Goal: Task Accomplishment & Management: Manage account settings

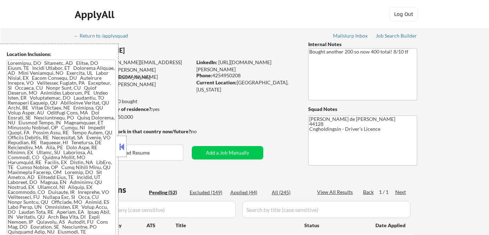
select select ""pending""
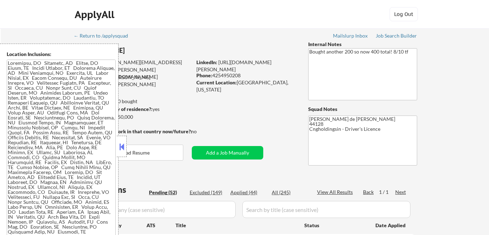
select select ""pending""
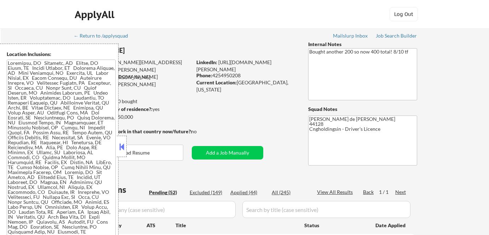
select select ""pending""
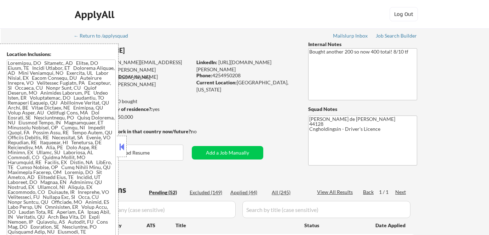
select select ""pending""
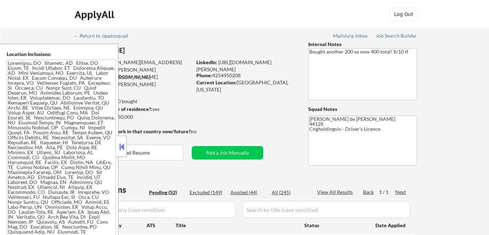
select select ""pending""
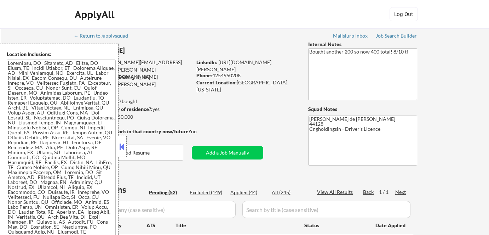
select select ""pending""
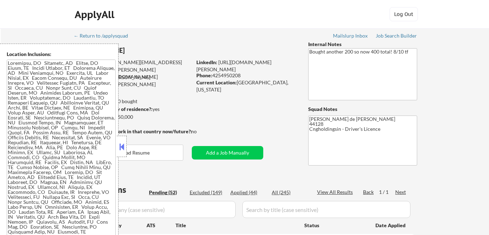
select select ""pending""
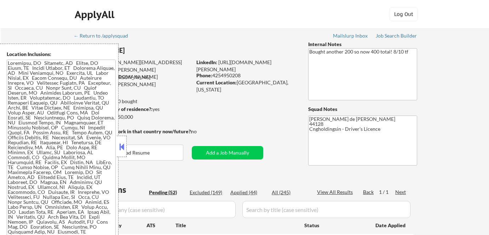
select select ""pending""
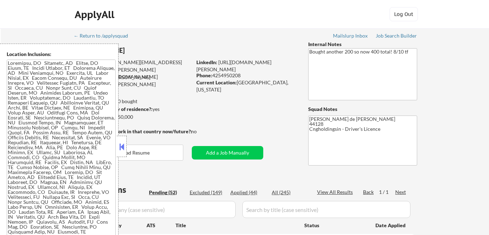
select select ""pending""
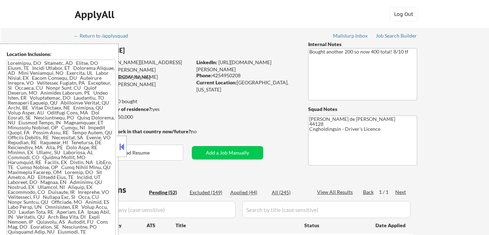
select select ""pending""
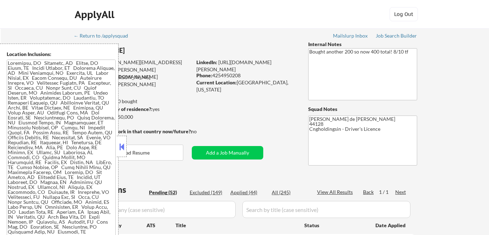
select select ""pending""
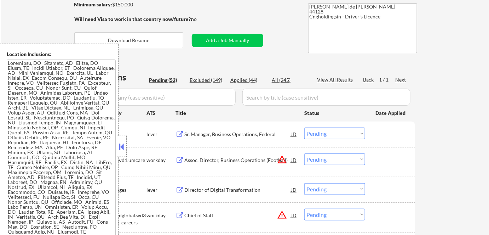
scroll to position [129, 0]
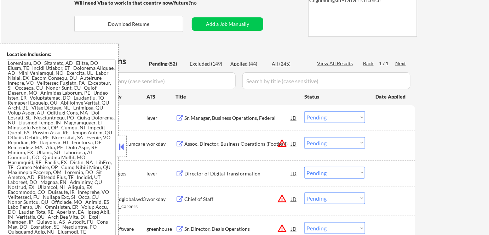
click at [118, 147] on button at bounding box center [122, 146] width 8 height 11
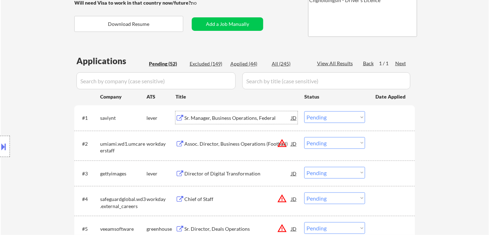
click at [220, 115] on div "Sr. Manager, Business Operations, Federal" at bounding box center [237, 117] width 107 height 7
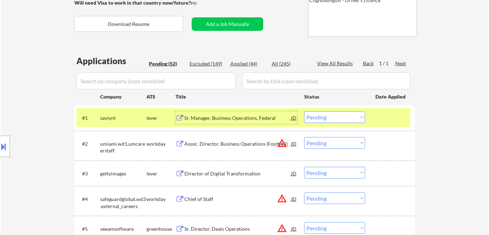
click at [328, 115] on select "Choose an option... Pending Applied Excluded (Questions) Excluded (Expired) Exc…" at bounding box center [335, 117] width 61 height 12
click at [305, 111] on select "Choose an option... Pending Applied Excluded (Questions) Excluded (Expired) Exc…" at bounding box center [335, 117] width 61 height 12
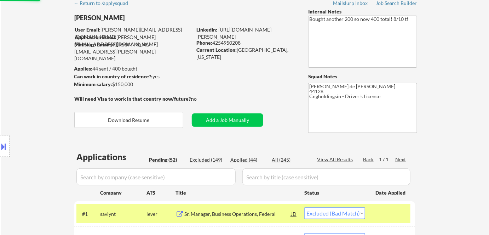
scroll to position [32, 0]
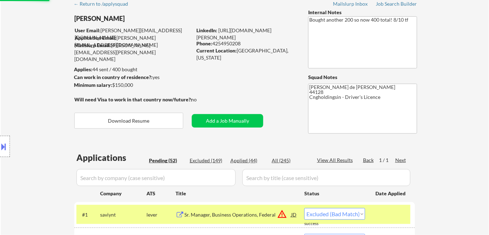
select select ""pending""
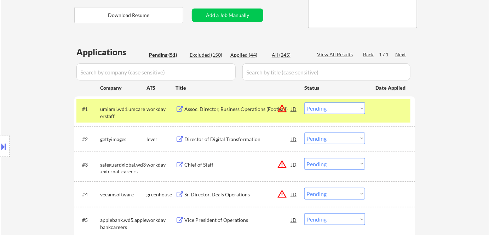
scroll to position [161, 0]
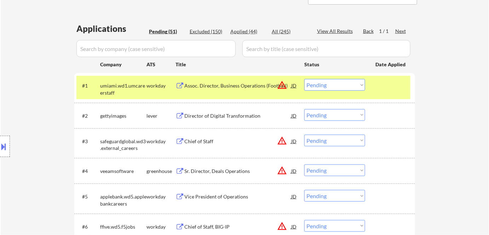
click at [225, 115] on div "Director of Digital Transformation" at bounding box center [237, 115] width 107 height 7
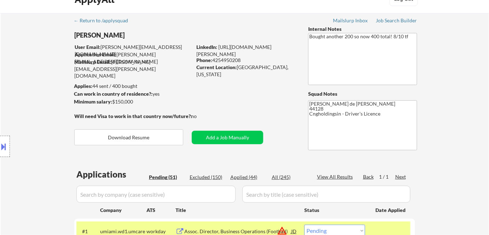
scroll to position [0, 0]
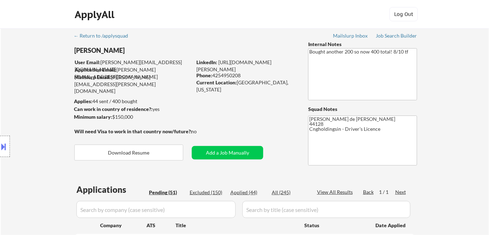
click at [3, 148] on button at bounding box center [4, 147] width 8 height 12
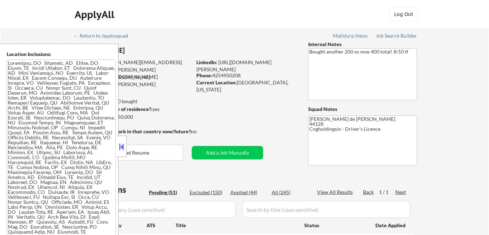
click at [121, 151] on button at bounding box center [122, 146] width 8 height 11
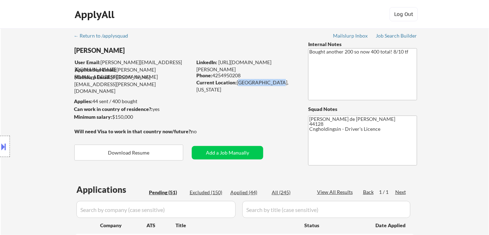
drag, startPoint x: 238, startPoint y: 83, endPoint x: 272, endPoint y: 83, distance: 34.0
click at [272, 83] on div "Current Location: Cleveland, Ohio" at bounding box center [247, 86] width 100 height 14
copy div "Cleveland, Ohio"
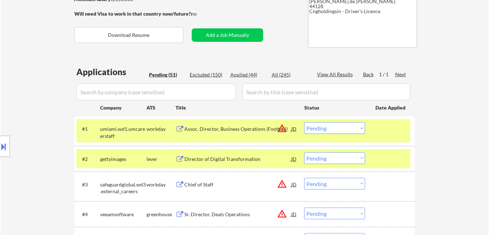
scroll to position [129, 0]
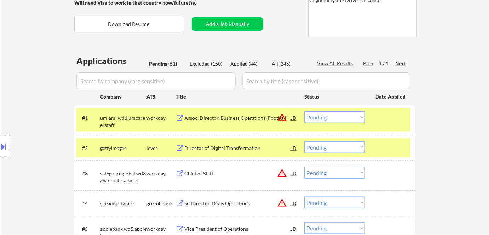
click at [313, 147] on select "Choose an option... Pending Applied Excluded (Questions) Excluded (Expired) Exc…" at bounding box center [335, 147] width 61 height 12
click at [305, 141] on select "Choose an option... Pending Applied Excluded (Questions) Excluded (Expired) Exc…" at bounding box center [335, 147] width 61 height 12
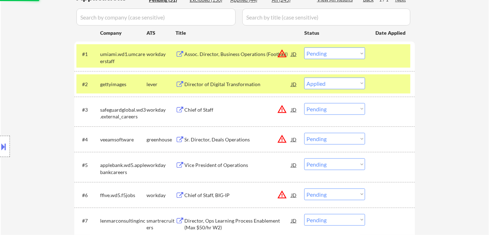
scroll to position [193, 0]
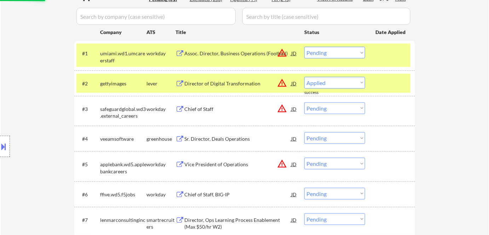
select select ""pending""
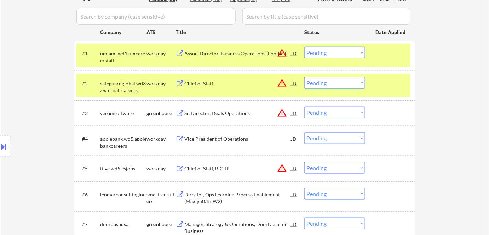
click at [236, 114] on div "Sr. Director, Deals Operations" at bounding box center [237, 113] width 107 height 7
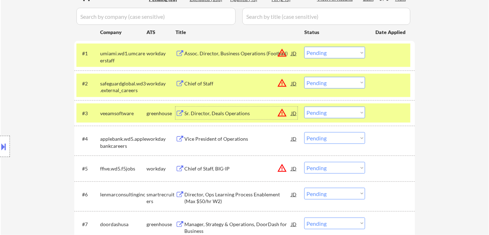
click at [280, 113] on button "warning_amber" at bounding box center [282, 113] width 10 height 10
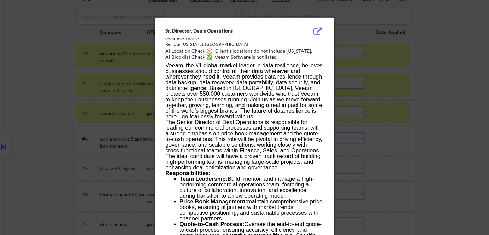
click at [394, 142] on div at bounding box center [244, 117] width 489 height 235
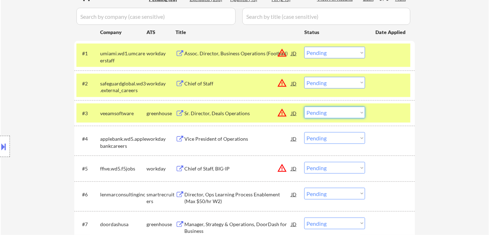
drag, startPoint x: 318, startPoint y: 109, endPoint x: 324, endPoint y: 117, distance: 9.9
click at [318, 109] on select "Choose an option... Pending Applied Excluded (Questions) Excluded (Expired) Exc…" at bounding box center [335, 113] width 61 height 12
click at [305, 107] on select "Choose an option... Pending Applied Excluded (Questions) Excluded (Expired) Exc…" at bounding box center [335, 113] width 61 height 12
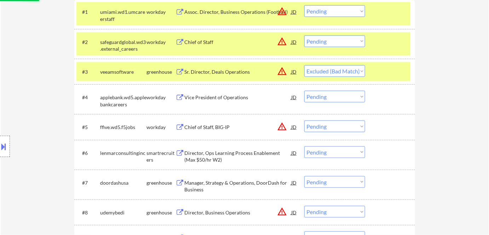
scroll to position [257, 0]
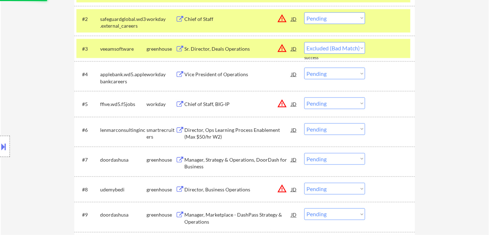
select select ""pending""
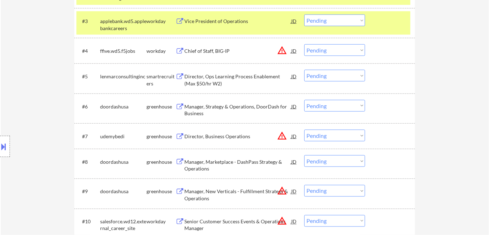
scroll to position [290, 0]
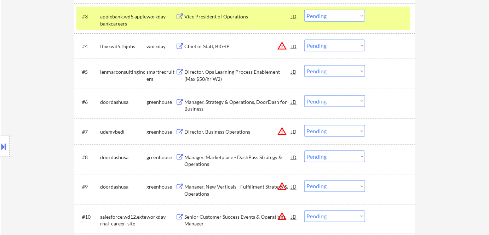
click at [199, 71] on div "Director, Ops Learning Process Enablement (Max $50/hr W2)" at bounding box center [237, 75] width 107 height 14
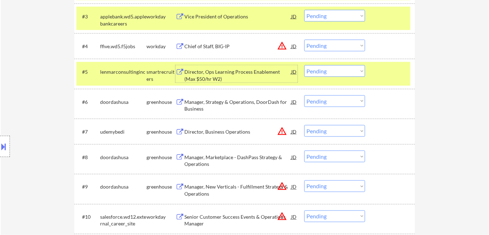
click at [342, 72] on select "Choose an option... Pending Applied Excluded (Questions) Excluded (Expired) Exc…" at bounding box center [335, 71] width 61 height 12
click at [305, 65] on select "Choose an option... Pending Applied Excluded (Questions) Excluded (Expired) Exc…" at bounding box center [335, 71] width 61 height 12
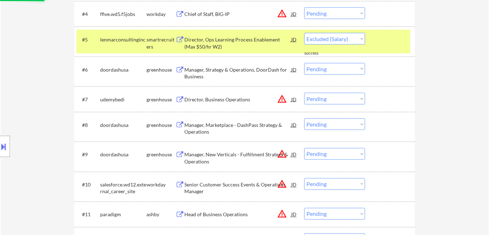
select select ""pending""
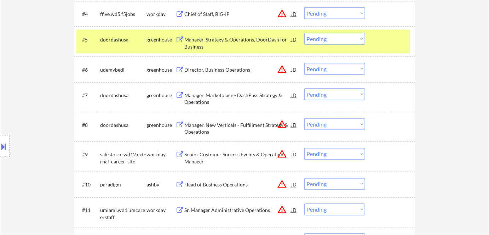
click at [211, 42] on div "Manager, Strategy & Operations, DoorDash for Business" at bounding box center [237, 43] width 107 height 14
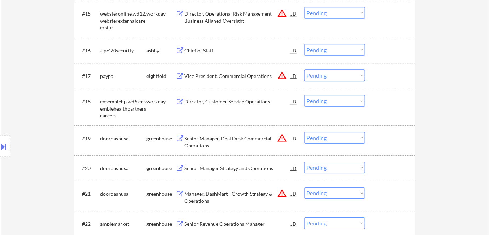
scroll to position [644, 0]
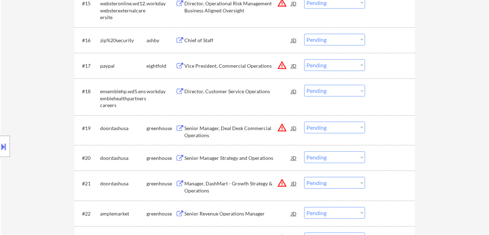
click at [211, 158] on div "Senior Manager Strategy and Operations" at bounding box center [237, 157] width 107 height 7
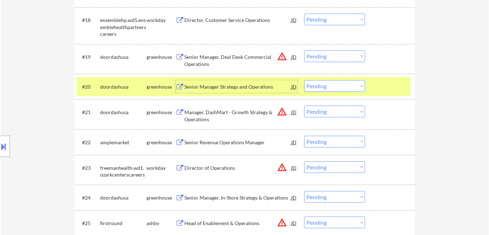
scroll to position [708, 0]
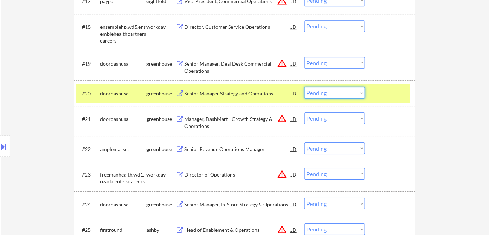
drag, startPoint x: 323, startPoint y: 94, endPoint x: 326, endPoint y: 97, distance: 4.8
click at [323, 94] on select "Choose an option... Pending Applied Excluded (Questions) Excluded (Expired) Exc…" at bounding box center [335, 93] width 61 height 12
click at [305, 87] on select "Choose an option... Pending Applied Excluded (Questions) Excluded (Expired) Exc…" at bounding box center [335, 93] width 61 height 12
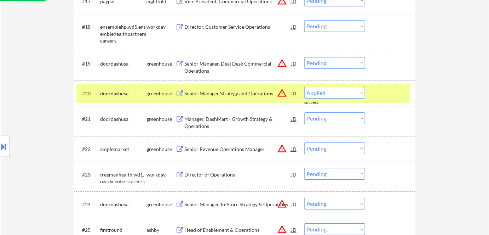
select select ""pending""
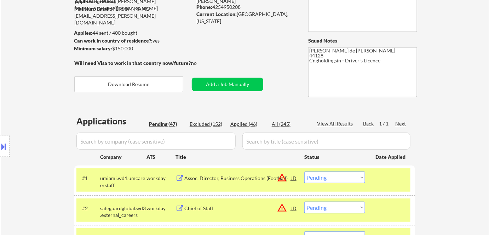
scroll to position [64, 0]
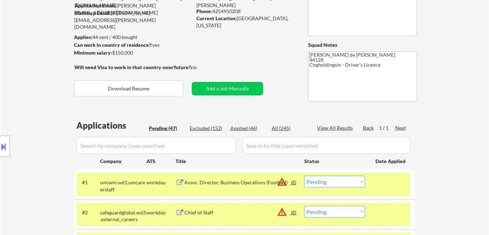
click at [254, 127] on div "Applied (46)" at bounding box center [248, 128] width 35 height 7
select select ""applied""
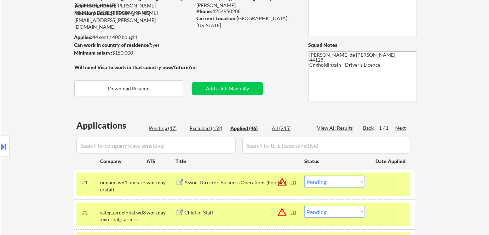
select select ""applied""
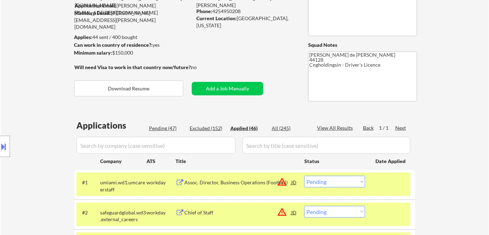
select select ""applied""
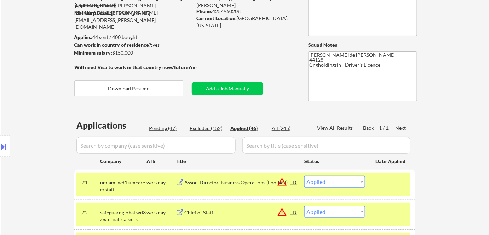
select select ""applied""
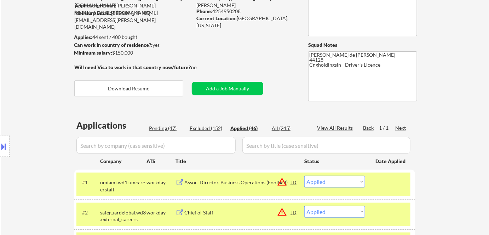
select select ""applied""
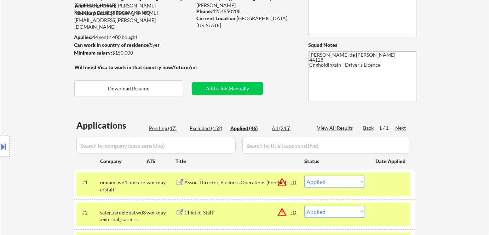
select select ""applied""
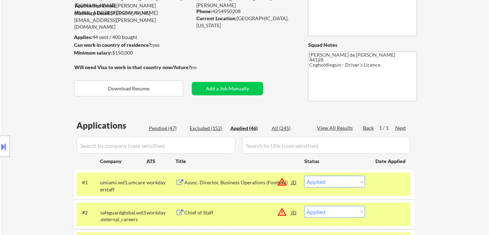
select select ""applied""
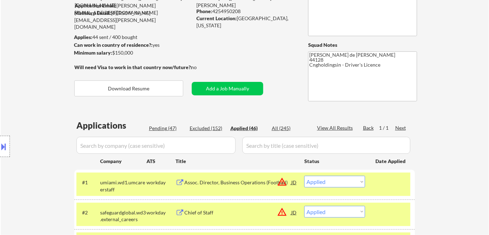
select select ""applied""
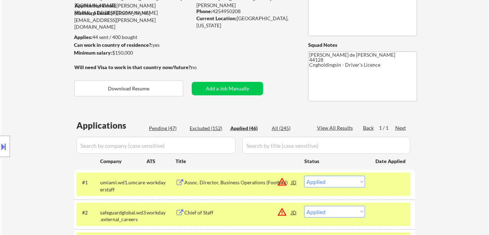
select select ""applied""
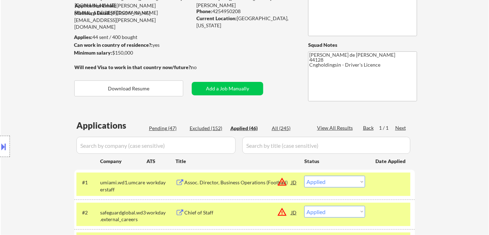
select select ""applied""
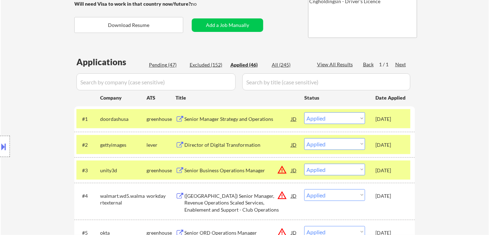
scroll to position [99, 0]
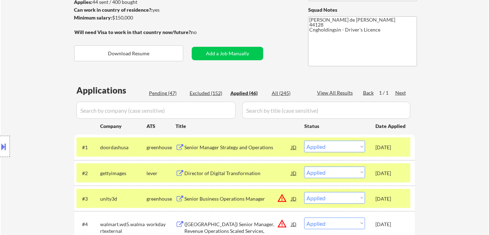
click at [170, 95] on div "Pending (47)" at bounding box center [166, 93] width 35 height 7
select select ""pending""
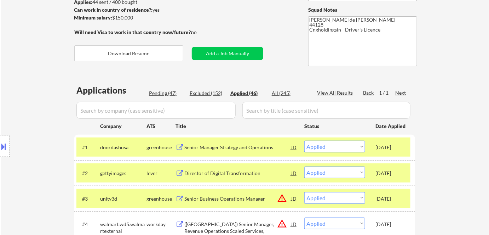
select select ""pending""
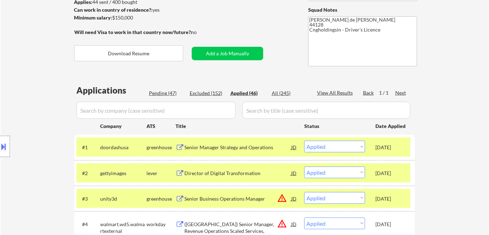
select select ""pending""
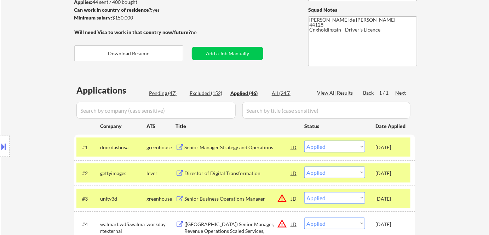
select select ""pending""
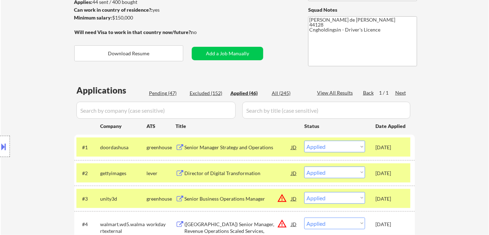
select select ""pending""
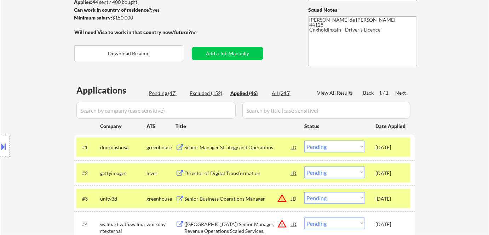
select select ""pending""
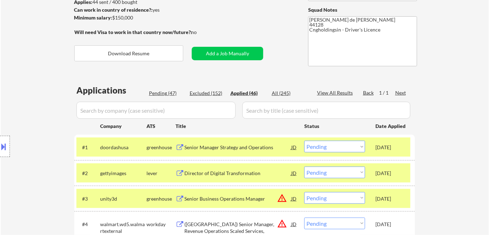
select select ""pending""
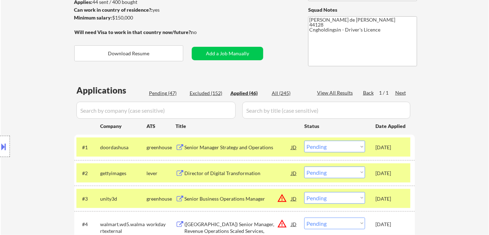
select select ""pending""
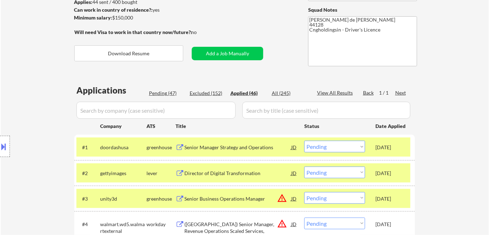
select select ""pending""
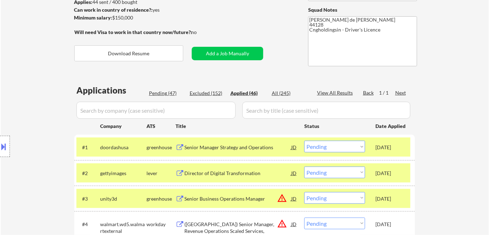
select select ""pending""
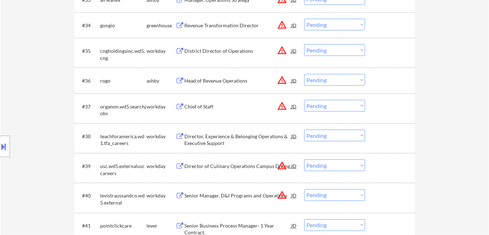
scroll to position [1162, 0]
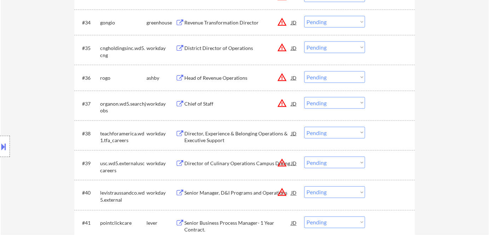
click at [202, 107] on div "Chief of Staff" at bounding box center [237, 103] width 107 height 13
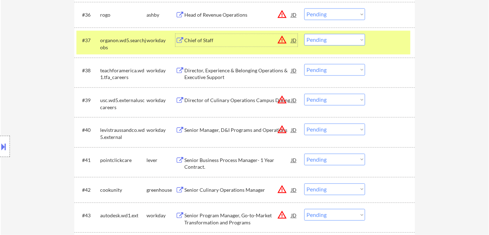
scroll to position [1324, 0]
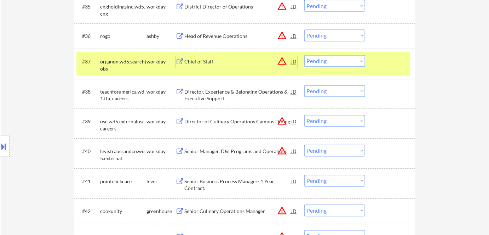
click at [335, 64] on select "Choose an option... Pending Applied Excluded (Questions) Excluded (Expired) Exc…" at bounding box center [335, 61] width 61 height 12
click at [305, 55] on select "Choose an option... Pending Applied Excluded (Questions) Excluded (Expired) Exc…" at bounding box center [335, 61] width 61 height 12
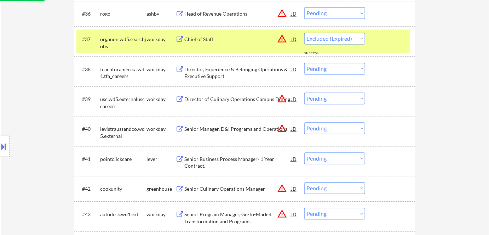
scroll to position [1356, 0]
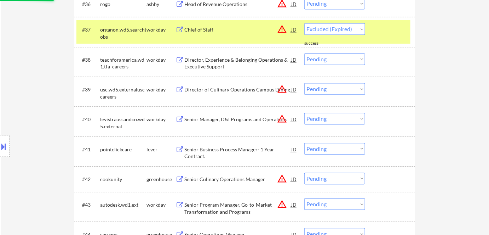
select select ""pending""
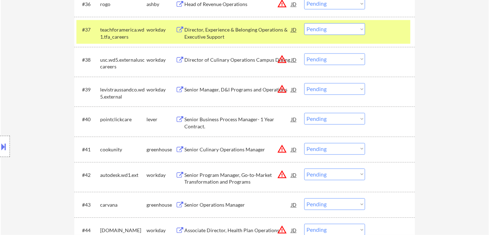
click at [229, 90] on div "Senior Manager, D&I Programs and Operations" at bounding box center [237, 89] width 107 height 7
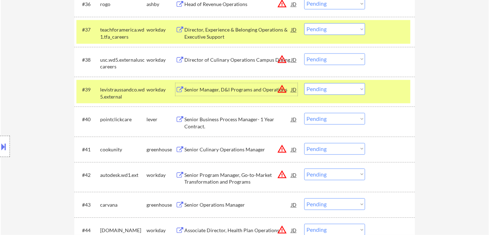
drag, startPoint x: 315, startPoint y: 88, endPoint x: 318, endPoint y: 92, distance: 5.1
click at [315, 88] on select "Choose an option... Pending Applied Excluded (Questions) Excluded (Expired) Exc…" at bounding box center [335, 89] width 61 height 12
click at [305, 83] on select "Choose an option... Pending Applied Excluded (Questions) Excluded (Expired) Exc…" at bounding box center [335, 89] width 61 height 12
select select ""pending""
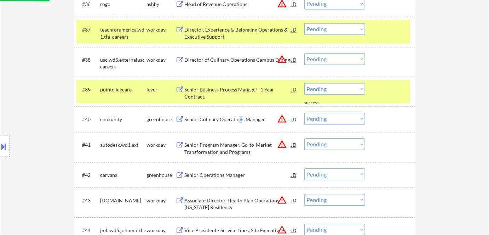
click at [240, 119] on div "Senior Culinary Operations Manager" at bounding box center [237, 119] width 107 height 7
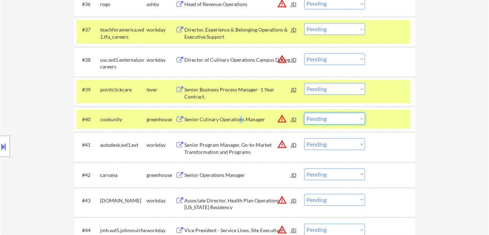
click at [318, 121] on select "Choose an option... Pending Applied Excluded (Questions) Excluded (Expired) Exc…" at bounding box center [335, 119] width 61 height 12
click at [305, 113] on select "Choose an option... Pending Applied Excluded (Questions) Excluded (Expired) Exc…" at bounding box center [335, 119] width 61 height 12
select select ""pending""
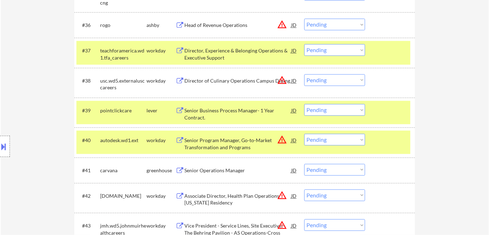
scroll to position [1324, 0]
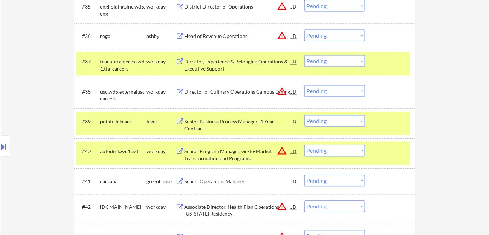
click at [233, 90] on div "Director of Culinary Operations Campus Dining" at bounding box center [237, 92] width 107 height 7
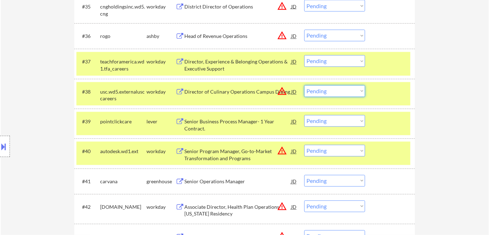
click at [351, 90] on select "Choose an option... Pending Applied Excluded (Questions) Excluded (Expired) Exc…" at bounding box center [335, 91] width 61 height 12
click at [305, 85] on select "Choose an option... Pending Applied Excluded (Questions) Excluded (Expired) Exc…" at bounding box center [335, 91] width 61 height 12
select select ""pending""
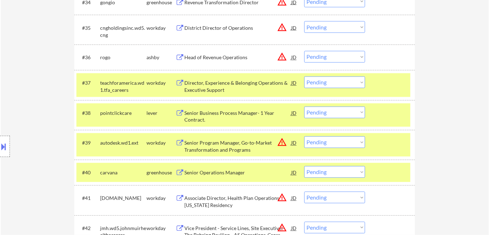
scroll to position [1291, 0]
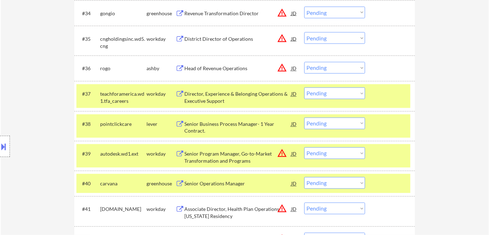
click at [213, 99] on div "Director, Experience & Belonging Operations & Executive Support" at bounding box center [237, 98] width 107 height 14
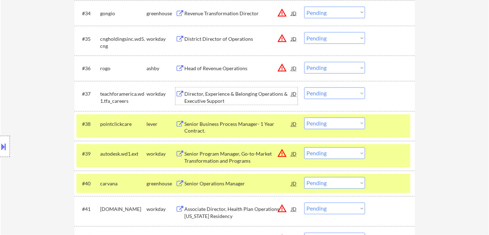
click at [335, 90] on select "Choose an option... Pending Applied Excluded (Questions) Excluded (Expired) Exc…" at bounding box center [335, 93] width 61 height 12
click at [305, 87] on select "Choose an option... Pending Applied Excluded (Questions) Excluded (Expired) Exc…" at bounding box center [335, 93] width 61 height 12
select select ""pending""
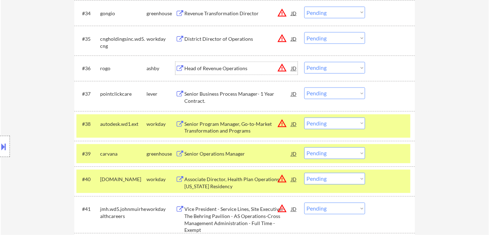
click at [223, 70] on div "Head of Revenue Operations" at bounding box center [237, 68] width 107 height 7
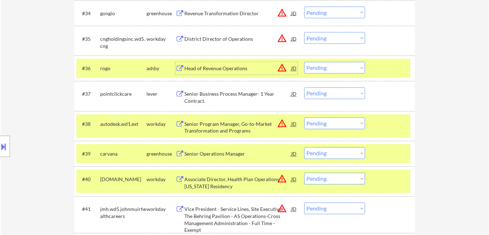
click at [326, 69] on select "Choose an option... Pending Applied Excluded (Questions) Excluded (Expired) Exc…" at bounding box center [335, 68] width 61 height 12
click at [305, 62] on select "Choose an option... Pending Applied Excluded (Questions) Excluded (Expired) Exc…" at bounding box center [335, 68] width 61 height 12
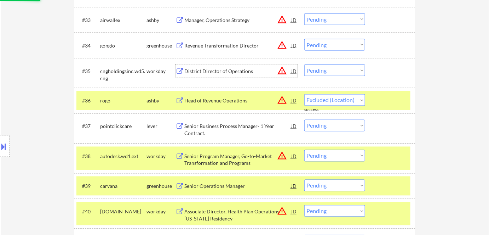
click at [235, 72] on div "District Director of Operations" at bounding box center [237, 71] width 107 height 7
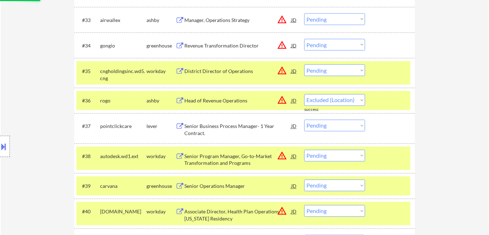
select select ""pending""
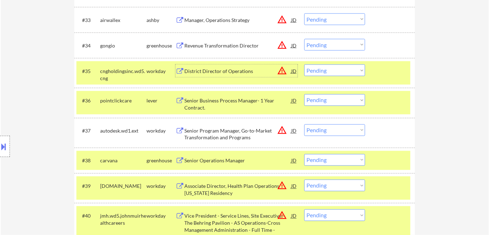
click at [2, 155] on div at bounding box center [5, 146] width 10 height 21
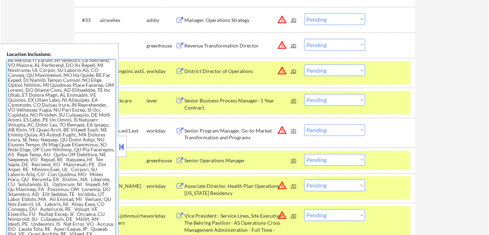
scroll to position [0, 0]
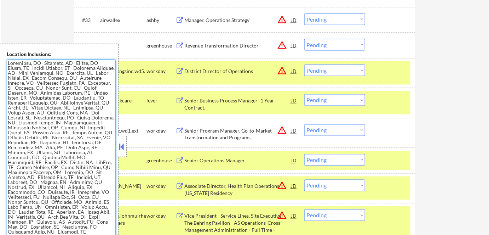
click at [121, 145] on button at bounding box center [122, 146] width 8 height 11
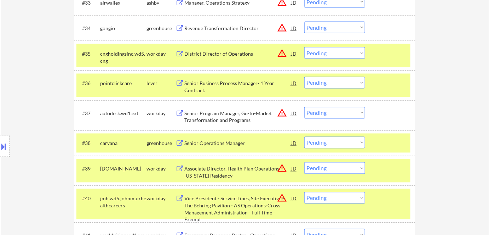
scroll to position [1291, 0]
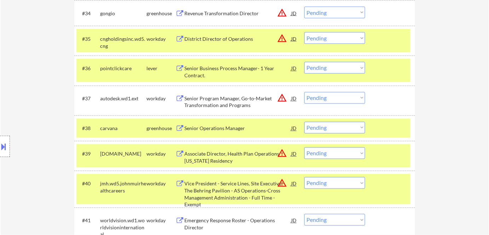
click at [224, 107] on div "Senior Program Manager, Go-to-Market Transformation and Programs" at bounding box center [237, 102] width 107 height 14
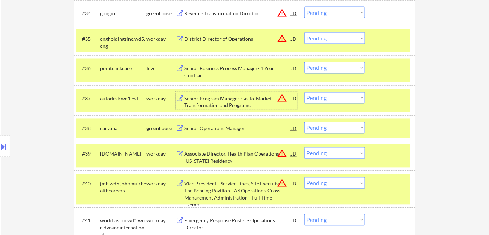
click at [331, 101] on select "Choose an option... Pending Applied Excluded (Questions) Excluded (Expired) Exc…" at bounding box center [335, 98] width 61 height 12
click at [305, 92] on select "Choose an option... Pending Applied Excluded (Questions) Excluded (Expired) Exc…" at bounding box center [335, 98] width 61 height 12
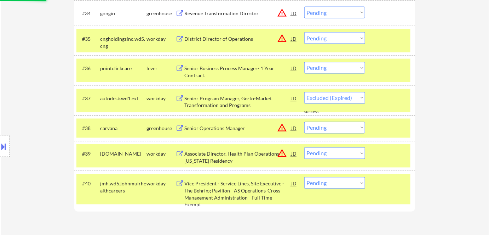
select select ""pending""
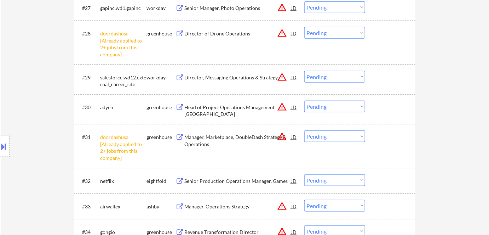
scroll to position [1066, 0]
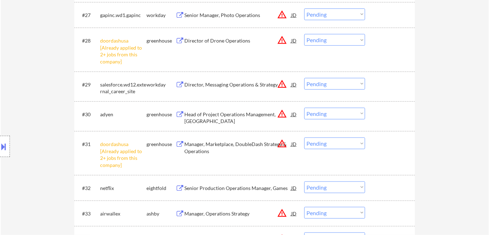
click at [233, 87] on div "Director, Messaging Operations & Strategy" at bounding box center [237, 84] width 107 height 7
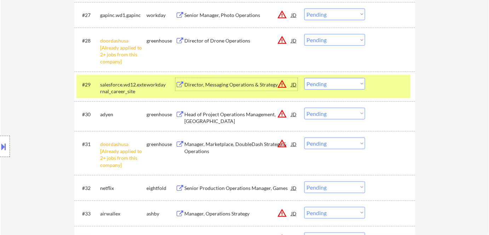
drag, startPoint x: 322, startPoint y: 86, endPoint x: 326, endPoint y: 89, distance: 5.6
click at [322, 86] on select "Choose an option... Pending Applied Excluded (Questions) Excluded (Expired) Exc…" at bounding box center [335, 84] width 61 height 12
click at [305, 78] on select "Choose an option... Pending Applied Excluded (Questions) Excluded (Expired) Exc…" at bounding box center [335, 84] width 61 height 12
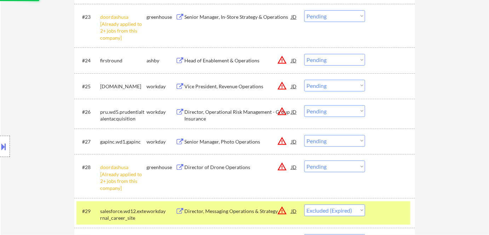
scroll to position [937, 0]
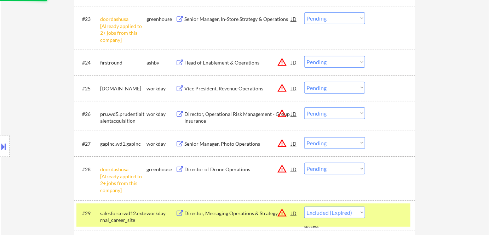
click at [229, 140] on div "Senior Manager, Photo Operations" at bounding box center [237, 143] width 107 height 7
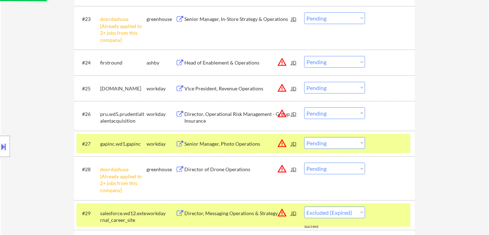
select select ""pending""
click at [331, 143] on select "Choose an option... Pending Applied Excluded (Questions) Excluded (Expired) Exc…" at bounding box center [335, 143] width 61 height 12
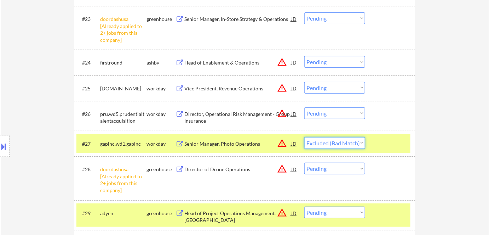
click at [305, 137] on select "Choose an option... Pending Applied Excluded (Questions) Excluded (Expired) Exc…" at bounding box center [335, 143] width 61 height 12
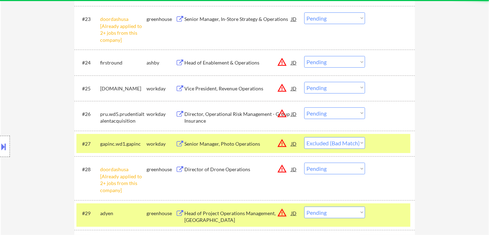
select select ""pending""
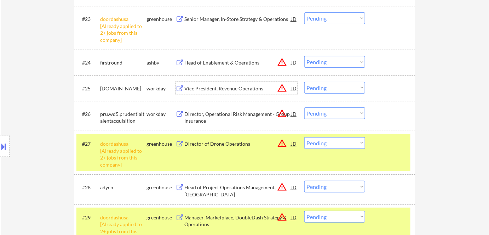
click at [241, 89] on div "Vice President, Revenue Operations" at bounding box center [237, 88] width 107 height 7
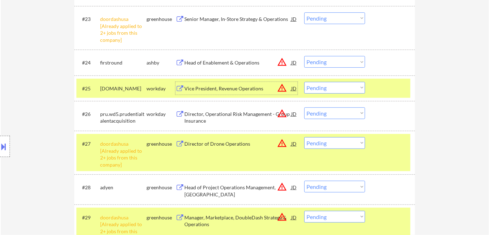
click at [329, 86] on select "Choose an option... Pending Applied Excluded (Questions) Excluded (Expired) Exc…" at bounding box center [335, 88] width 61 height 12
click at [305, 82] on select "Choose an option... Pending Applied Excluded (Questions) Excluded (Expired) Exc…" at bounding box center [335, 88] width 61 height 12
select select ""pending""
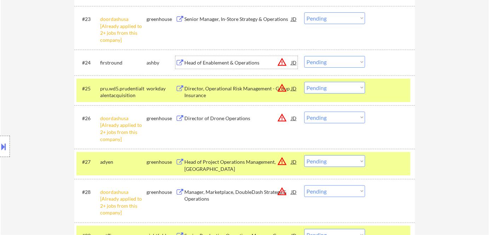
click at [206, 59] on div "Head of Enablement & Operations" at bounding box center [237, 62] width 107 height 7
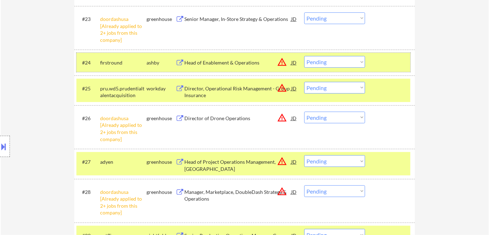
click at [335, 69] on div "#24 firstround ashby Head of Enablement & Operations JD warning_amber Choose an…" at bounding box center [243, 62] width 334 height 19
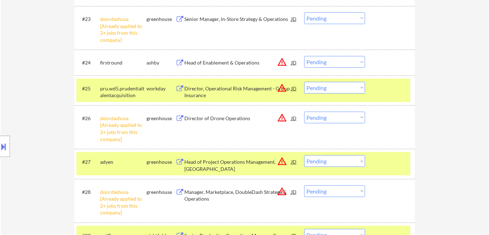
drag, startPoint x: 339, startPoint y: 61, endPoint x: 340, endPoint y: 66, distance: 4.6
click at [339, 61] on select "Choose an option... Pending Applied Excluded (Questions) Excluded (Expired) Exc…" at bounding box center [335, 62] width 61 height 12
click at [305, 56] on select "Choose an option... Pending Applied Excluded (Questions) Excluded (Expired) Exc…" at bounding box center [335, 62] width 61 height 12
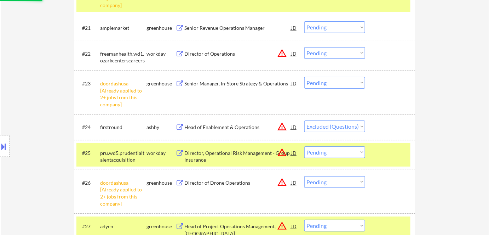
scroll to position [841, 0]
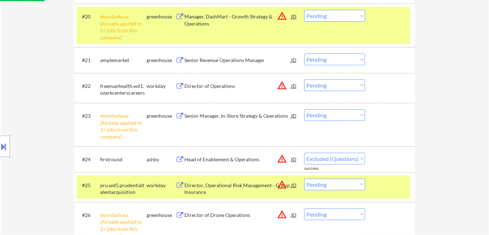
select select ""pending""
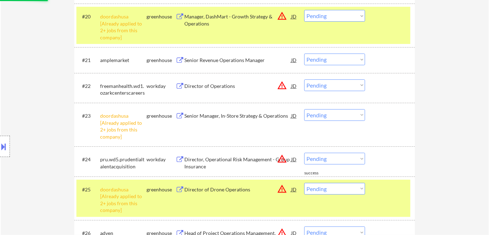
click at [214, 83] on div "Director of Operations" at bounding box center [237, 86] width 107 height 7
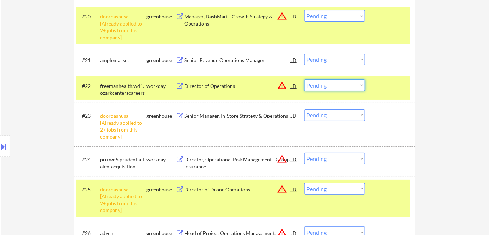
drag, startPoint x: 331, startPoint y: 85, endPoint x: 335, endPoint y: 90, distance: 6.8
click at [331, 85] on select "Choose an option... Pending Applied Excluded (Questions) Excluded (Expired) Exc…" at bounding box center [335, 85] width 61 height 12
click at [305, 79] on select "Choose an option... Pending Applied Excluded (Questions) Excluded (Expired) Exc…" at bounding box center [335, 85] width 61 height 12
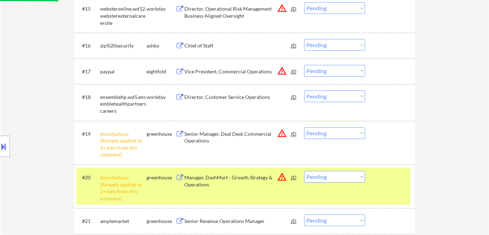
select select ""pending""
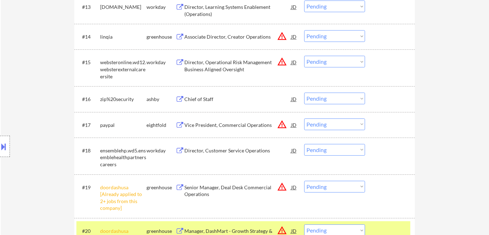
scroll to position [615, 0]
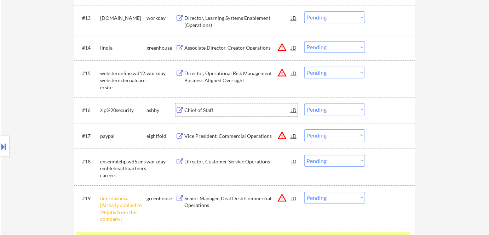
click at [207, 111] on div "Chief of Staff" at bounding box center [237, 110] width 107 height 7
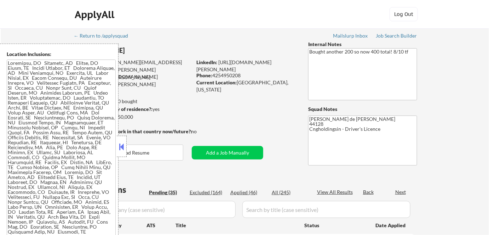
select select ""pending""
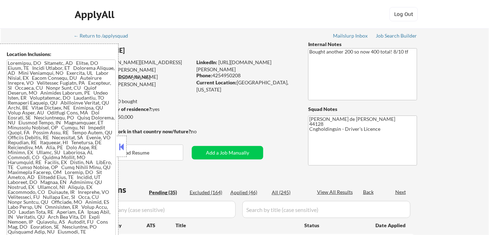
select select ""pending""
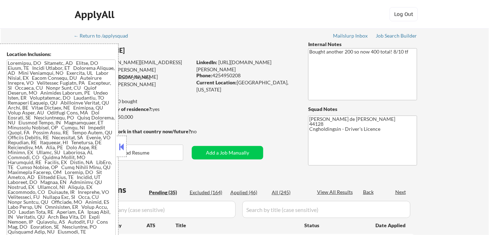
select select ""pending""
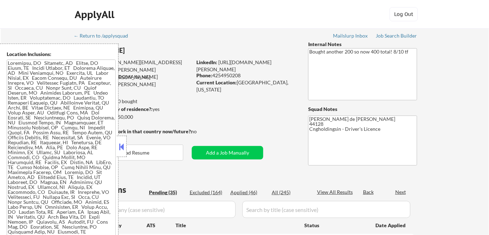
select select ""pending""
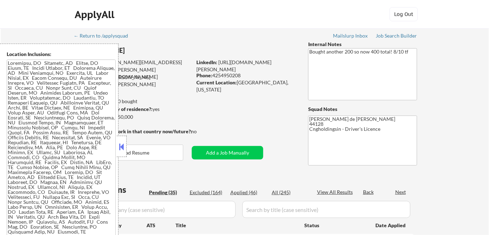
select select ""pending""
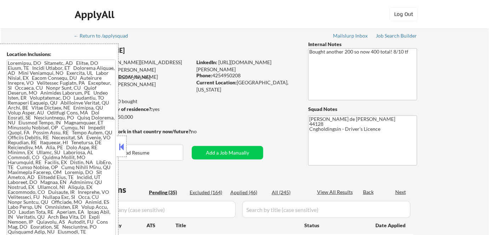
select select ""pending""
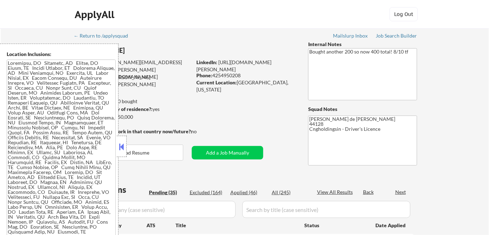
select select ""pending""
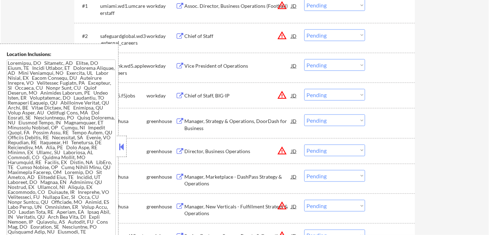
scroll to position [418, 0]
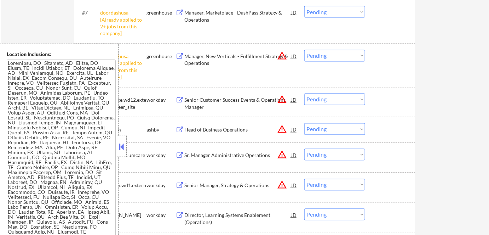
click at [120, 150] on button at bounding box center [122, 146] width 8 height 11
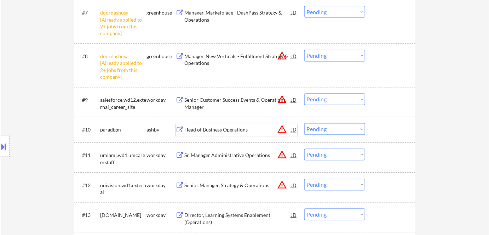
click at [219, 123] on div "Head of Business Operations" at bounding box center [237, 129] width 107 height 13
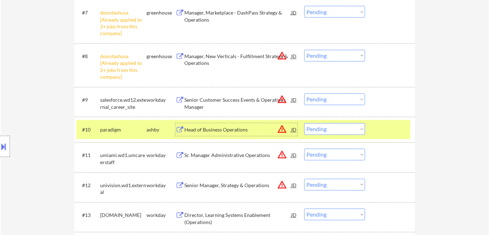
drag, startPoint x: 337, startPoint y: 130, endPoint x: 338, endPoint y: 134, distance: 4.3
click at [338, 130] on select "Choose an option... Pending Applied Excluded (Questions) Excluded (Expired) Exc…" at bounding box center [335, 129] width 61 height 12
click at [305, 123] on select "Choose an option... Pending Applied Excluded (Questions) Excluded (Expired) Exc…" at bounding box center [335, 129] width 61 height 12
select select ""pending""
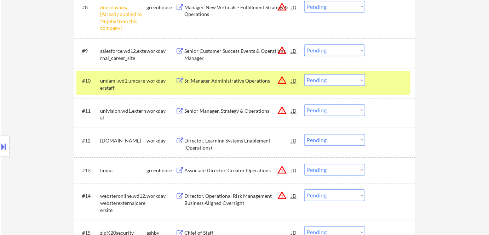
scroll to position [483, 0]
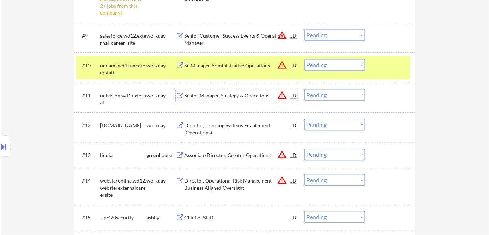
click at [235, 98] on div "Senior Manager, Strategy & Operations" at bounding box center [237, 95] width 107 height 13
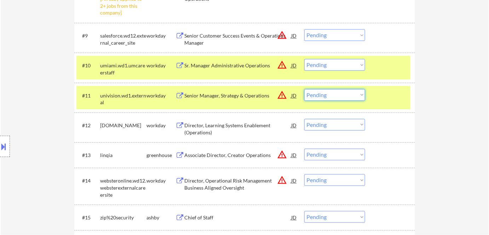
click at [342, 90] on select "Choose an option... Pending Applied Excluded (Questions) Excluded (Expired) Exc…" at bounding box center [335, 95] width 61 height 12
click at [305, 89] on select "Choose an option... Pending Applied Excluded (Questions) Excluded (Expired) Exc…" at bounding box center [335, 95] width 61 height 12
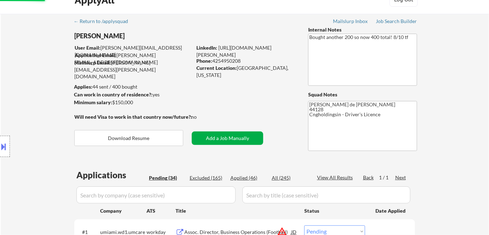
scroll to position [0, 0]
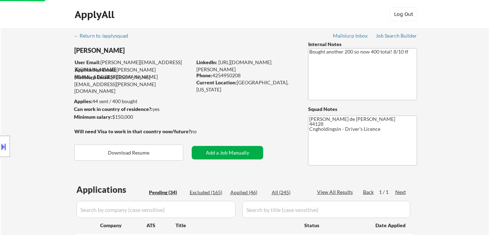
select select ""pending""
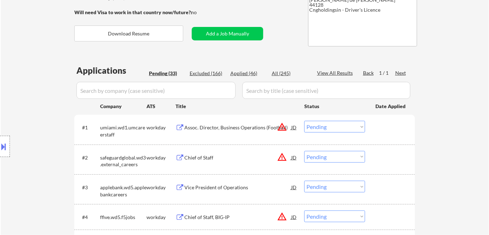
scroll to position [129, 0]
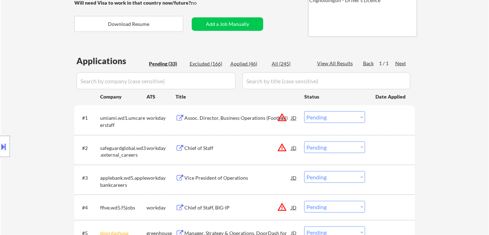
click at [245, 120] on div "Assoc. Director, Business Operations (Football)" at bounding box center [237, 117] width 107 height 7
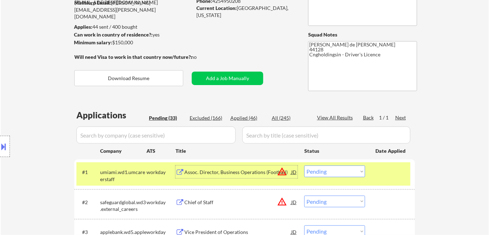
scroll to position [0, 0]
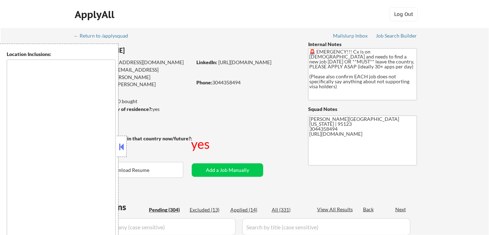
select select ""pending""
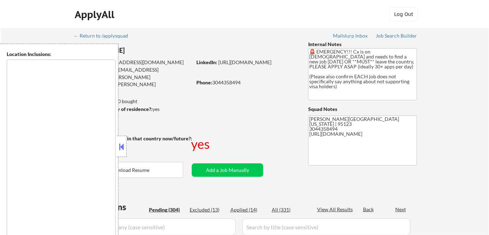
select select ""pending""
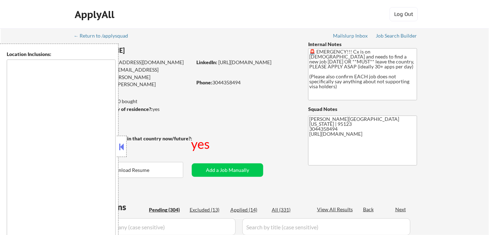
select select ""pending""
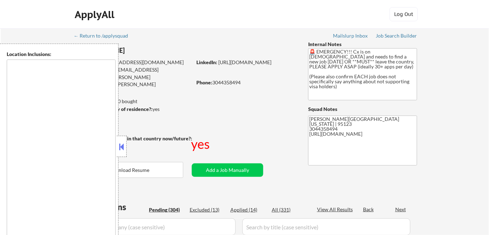
select select ""pending""
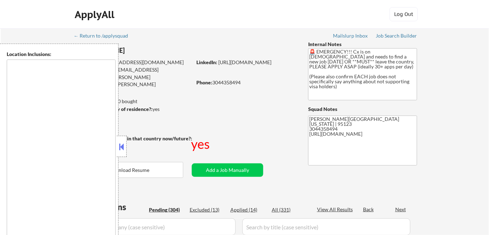
select select ""pending""
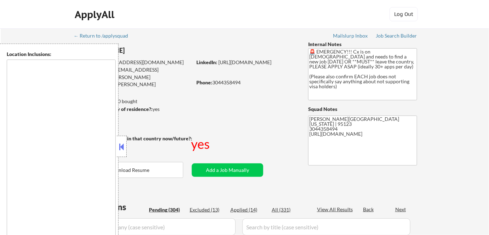
select select ""pending""
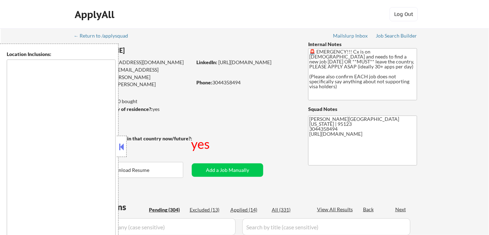
select select ""pending""
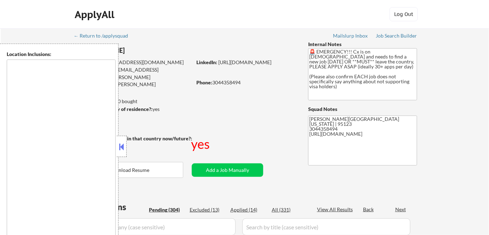
select select ""pending""
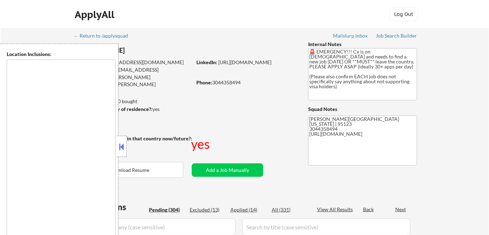
select select ""pending""
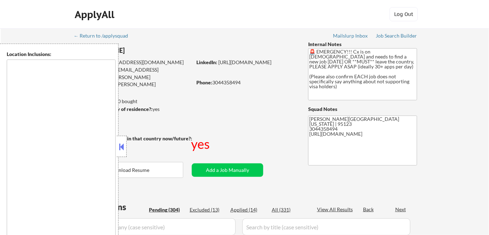
select select ""pending""
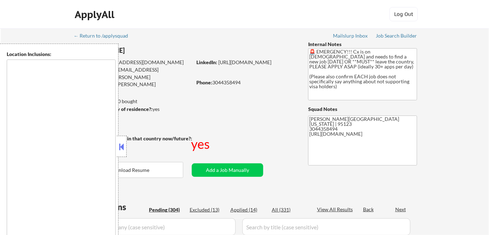
select select ""pending""
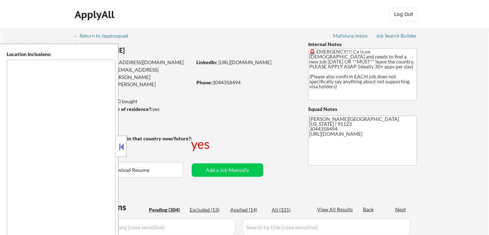
select select ""pending""
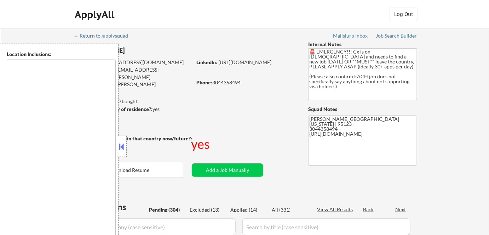
select select ""pending""
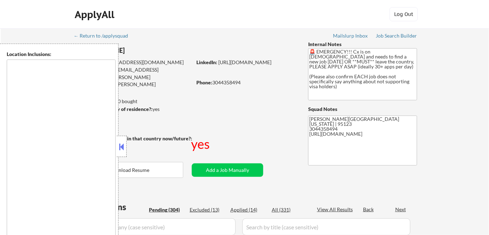
select select ""pending""
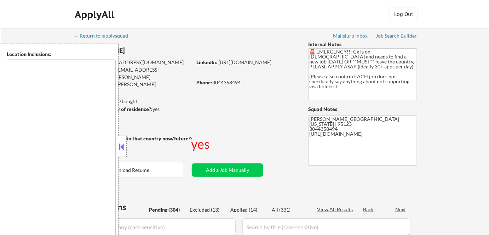
select select ""pending""
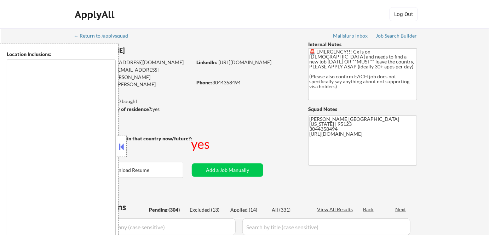
select select ""pending""
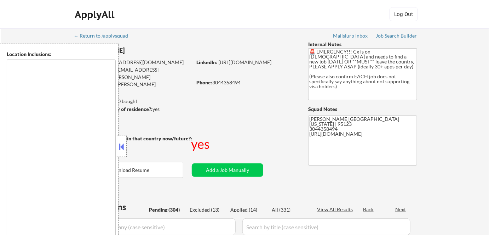
select select ""pending""
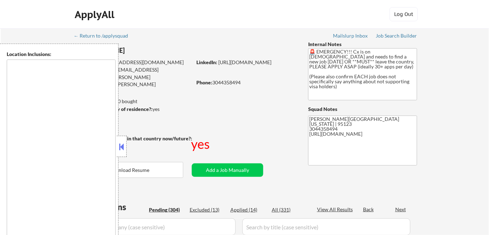
select select ""pending""
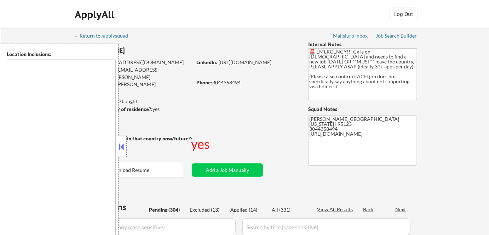
select select ""pending""
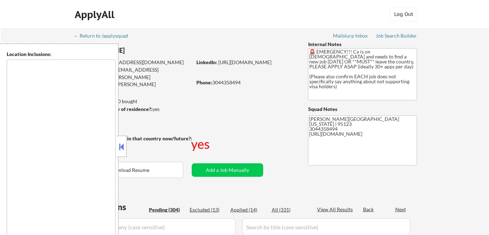
select select ""pending""
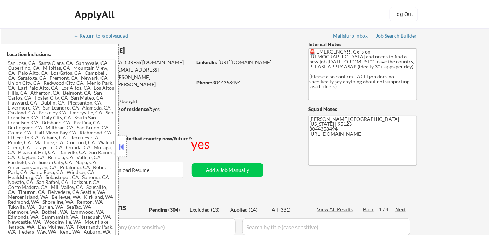
type textarea "San Jose, CA Santa Clara, CA Sunnyvale, CA Cupertino, CA Milpitas, CA Mountain …"
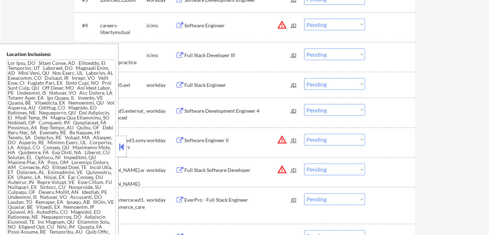
scroll to position [354, 0]
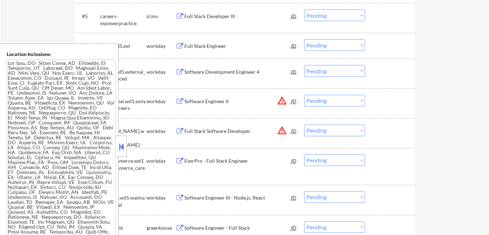
click at [120, 150] on button at bounding box center [122, 146] width 8 height 11
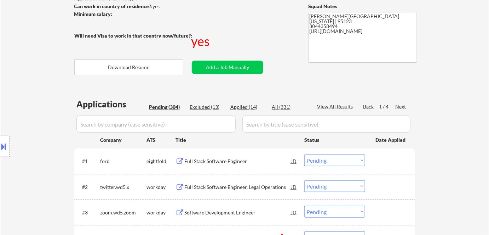
scroll to position [0, 0]
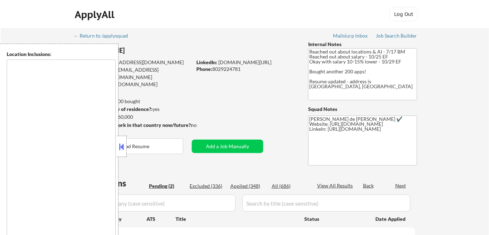
type textarea "Remote, [GEOGRAPHIC_DATA] [GEOGRAPHIC_DATA], [GEOGRAPHIC_DATA] [GEOGRAPHIC_DATA…"
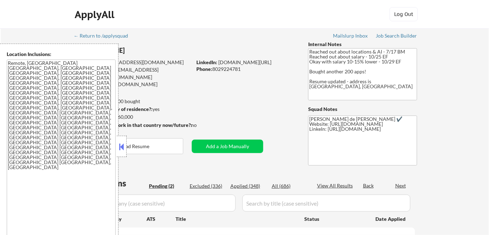
select select ""pending""
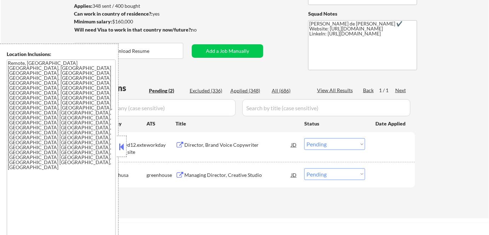
scroll to position [96, 0]
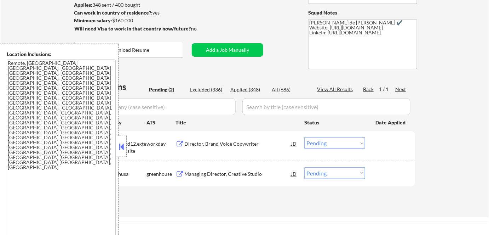
click at [121, 146] on button at bounding box center [122, 146] width 8 height 11
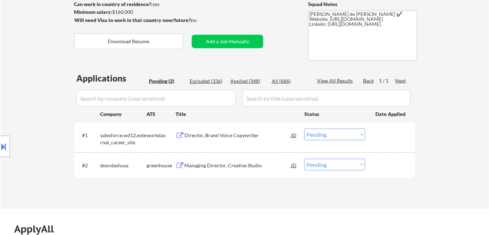
scroll to position [129, 0]
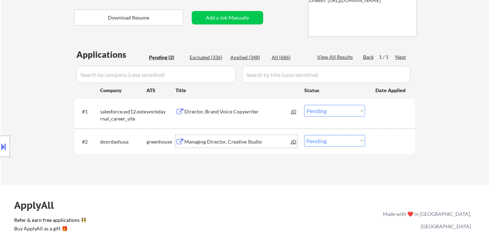
click at [221, 140] on div "Managing Director, Creative Studio" at bounding box center [237, 141] width 107 height 7
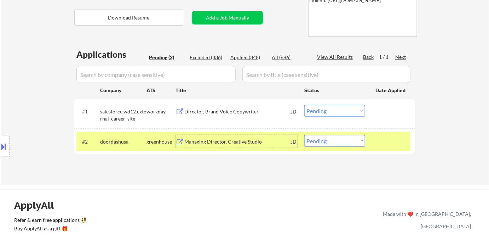
drag, startPoint x: 305, startPoint y: 141, endPoint x: 309, endPoint y: 145, distance: 5.5
click at [305, 141] on select "Choose an option... Pending Applied Excluded (Questions) Excluded (Expired) Exc…" at bounding box center [335, 141] width 61 height 12
select select ""applied""
click at [305, 135] on select "Choose an option... Pending Applied Excluded (Questions) Excluded (Expired) Exc…" at bounding box center [335, 141] width 61 height 12
click at [223, 112] on div "Director, Brand Voice Copywriter" at bounding box center [237, 111] width 107 height 7
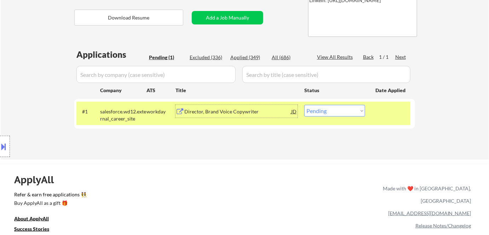
click at [317, 111] on select "Choose an option... Pending Applied Excluded (Questions) Excluded (Expired) Exc…" at bounding box center [335, 111] width 61 height 12
select select ""excluded__expired_""
click at [305, 105] on select "Choose an option... Pending Applied Excluded (Questions) Excluded (Expired) Exc…" at bounding box center [335, 111] width 61 height 12
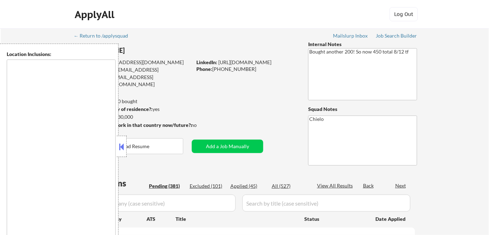
type textarea "[GEOGRAPHIC_DATA], [GEOGRAPHIC_DATA] [GEOGRAPHIC_DATA], [GEOGRAPHIC_DATA] [GEOG…"
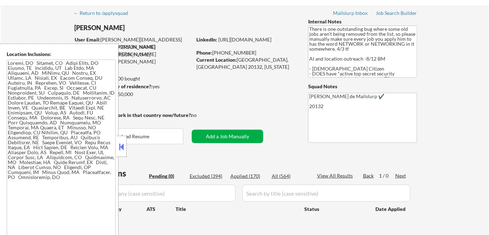
scroll to position [32, 0]
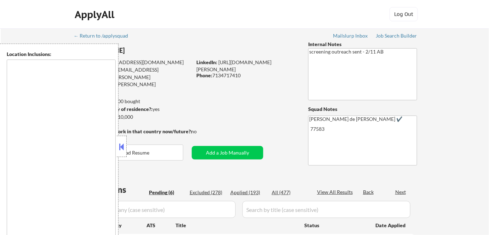
select select ""pending""
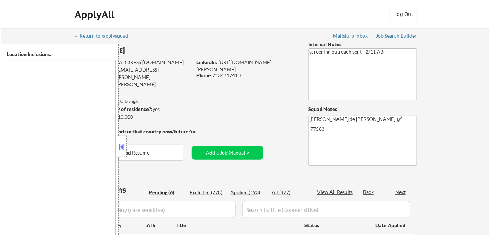
select select ""pending""
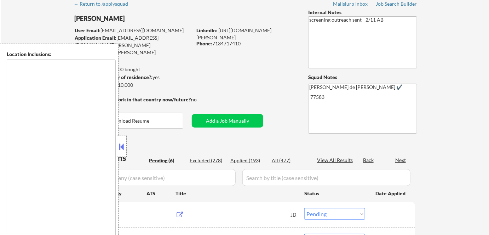
type textarea "remote"
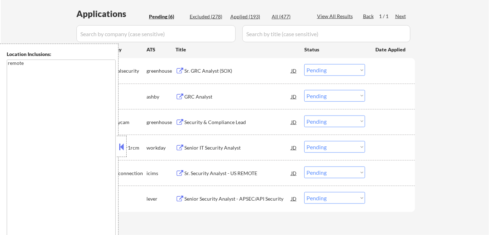
scroll to position [193, 0]
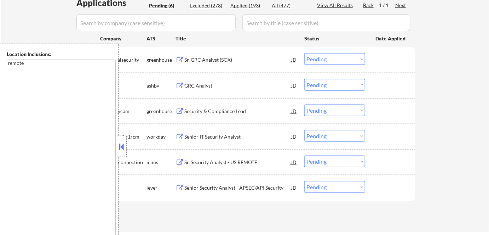
click at [121, 151] on button at bounding box center [122, 146] width 8 height 11
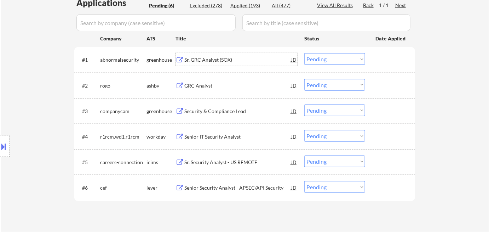
click at [220, 62] on div "Sr. GRC Analyst (SOX)" at bounding box center [237, 59] width 107 height 7
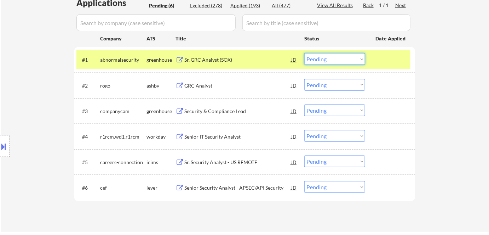
click at [328, 59] on select "Choose an option... Pending Applied Excluded (Questions) Excluded (Expired) Exc…" at bounding box center [335, 59] width 61 height 12
click at [305, 53] on select "Choose an option... Pending Applied Excluded (Questions) Excluded (Expired) Exc…" at bounding box center [335, 59] width 61 height 12
click at [206, 88] on div "GRC Analyst" at bounding box center [237, 85] width 107 height 7
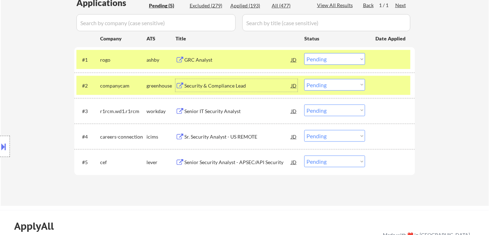
click at [348, 59] on select "Choose an option... Pending Applied Excluded (Questions) Excluded (Expired) Exc…" at bounding box center [335, 59] width 61 height 12
click at [305, 53] on select "Choose an option... Pending Applied Excluded (Questions) Excluded (Expired) Exc…" at bounding box center [335, 59] width 61 height 12
click at [201, 85] on div "Security & Compliance Lead" at bounding box center [237, 85] width 107 height 7
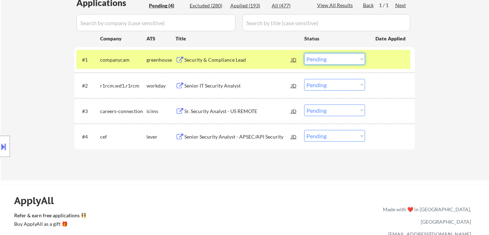
click at [342, 61] on select "Choose an option... Pending Applied Excluded (Questions) Excluded (Expired) Exc…" at bounding box center [335, 59] width 61 height 12
click at [305, 53] on select "Choose an option... Pending Applied Excluded (Questions) Excluded (Expired) Exc…" at bounding box center [335, 59] width 61 height 12
select select ""pending""
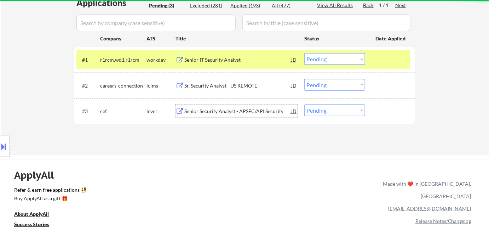
click at [227, 110] on div "Senior Security Analyst - APSEC/API Security" at bounding box center [237, 111] width 107 height 7
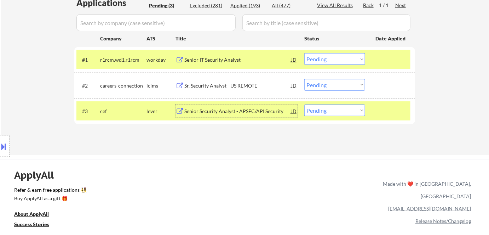
click at [339, 117] on div "#3 cef lever Senior Security Analyst - APSEC/API Security JD Choose an option..…" at bounding box center [243, 110] width 334 height 19
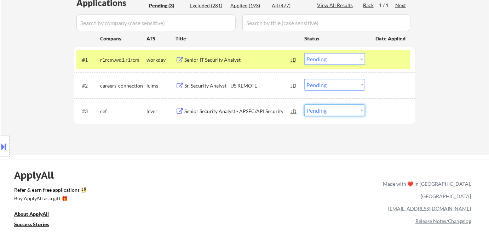
click at [343, 112] on select "Choose an option... Pending Applied Excluded (Questions) Excluded (Expired) Exc…" at bounding box center [335, 110] width 61 height 12
select select ""excluded__bad_match_""
click at [305, 104] on select "Choose an option... Pending Applied Excluded (Questions) Excluded (Expired) Exc…" at bounding box center [335, 110] width 61 height 12
click at [221, 83] on div "Sr. Security Analyst - US REMOTE" at bounding box center [237, 85] width 107 height 7
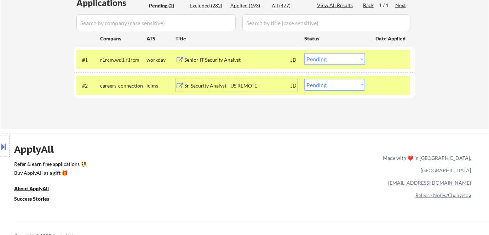
click at [346, 82] on select "Choose an option... Pending Applied Excluded (Questions) Excluded (Expired) Exc…" at bounding box center [335, 85] width 61 height 12
select select ""excluded""
click at [305, 79] on select "Choose an option... Pending Applied Excluded (Questions) Excluded (Expired) Exc…" at bounding box center [335, 85] width 61 height 12
click at [233, 60] on div "Senior IT Security Analyst" at bounding box center [237, 59] width 107 height 7
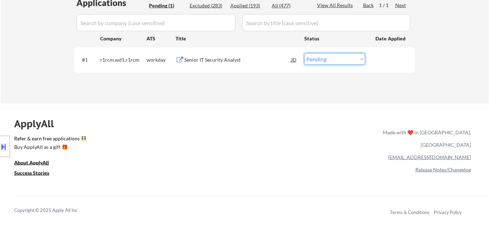
drag, startPoint x: 322, startPoint y: 59, endPoint x: 330, endPoint y: 63, distance: 8.6
click at [322, 59] on select "Choose an option... Pending Applied Excluded (Questions) Excluded (Expired) Exc…" at bounding box center [335, 59] width 61 height 12
select select ""excluded__expired_""
click at [305, 53] on select "Choose an option... Pending Applied Excluded (Questions) Excluded (Expired) Exc…" at bounding box center [335, 59] width 61 height 12
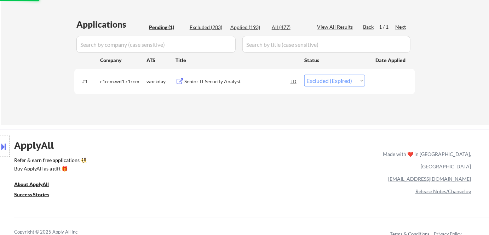
scroll to position [161, 0]
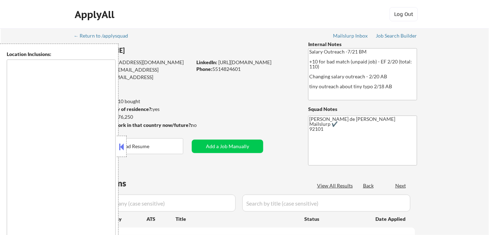
type textarea "Lor Ipsum, DO Sitam Conse, AD Elitsedd Eius, TE In Utla, ET Do Magna, AL Enima …"
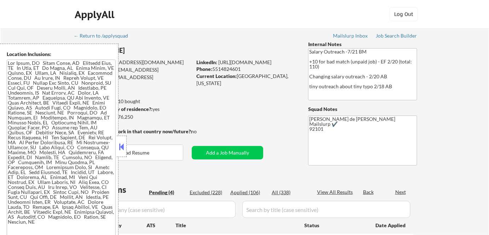
select select ""pending""
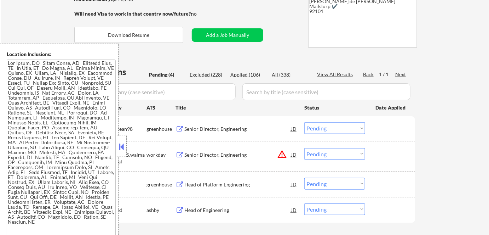
scroll to position [129, 0]
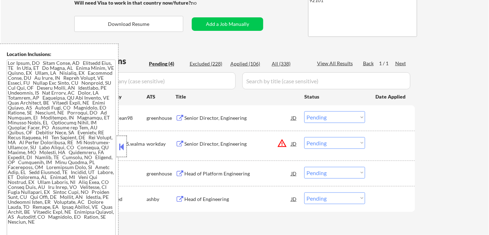
click at [117, 142] on div at bounding box center [122, 146] width 10 height 21
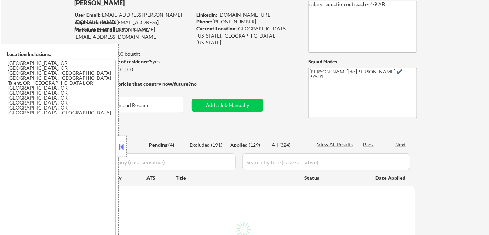
scroll to position [64, 0]
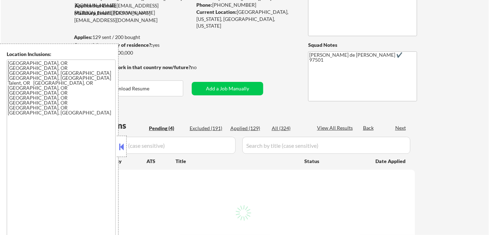
select select ""pending""
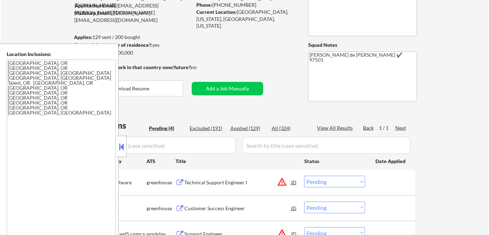
click at [121, 142] on button at bounding box center [122, 146] width 8 height 11
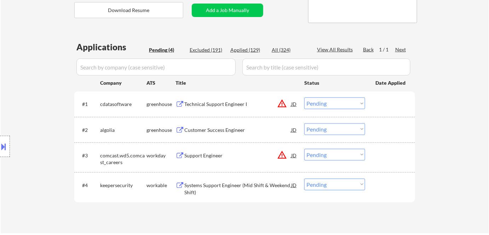
scroll to position [161, 0]
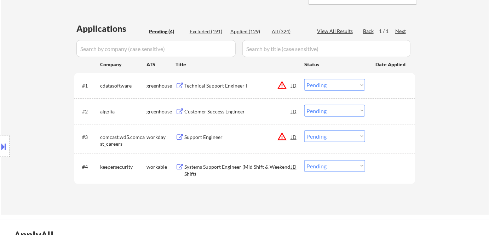
click at [209, 113] on div "Customer Success Engineer" at bounding box center [237, 111] width 107 height 7
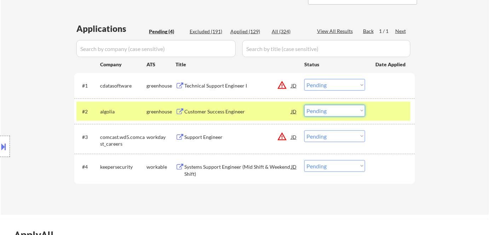
click at [331, 109] on select "Choose an option... Pending Applied Excluded (Questions) Excluded (Expired) Exc…" at bounding box center [335, 111] width 61 height 12
click at [305, 105] on select "Choose an option... Pending Applied Excluded (Questions) Excluded (Expired) Exc…" at bounding box center [335, 111] width 61 height 12
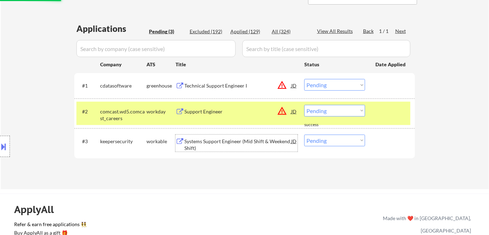
click at [240, 141] on div "Systems Support Engineer (Mid Shift & Weekend Shift)" at bounding box center [237, 145] width 107 height 14
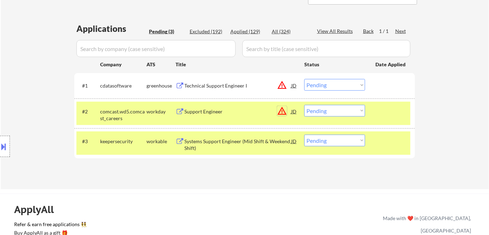
click at [286, 111] on button "warning_amber" at bounding box center [282, 111] width 10 height 10
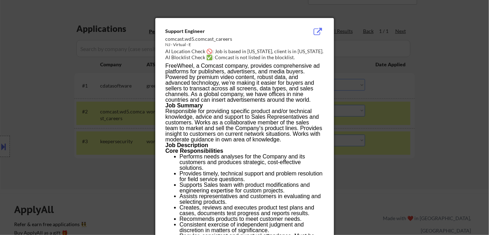
click at [407, 133] on div at bounding box center [244, 117] width 489 height 235
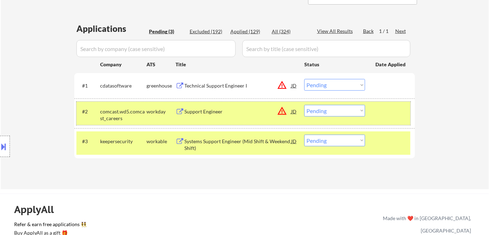
click at [343, 117] on div "#2 comcast.wd5.comcast_careers workday Support Engineer JD warning_amber Choose…" at bounding box center [243, 113] width 334 height 23
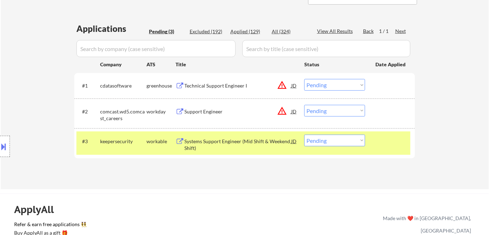
click at [349, 113] on select "Choose an option... Pending Applied Excluded (Questions) Excluded (Expired) Exc…" at bounding box center [335, 111] width 61 height 12
click at [305, 105] on select "Choose an option... Pending Applied Excluded (Questions) Excluded (Expired) Exc…" at bounding box center [335, 111] width 61 height 12
click at [280, 84] on button "warning_amber" at bounding box center [282, 85] width 10 height 10
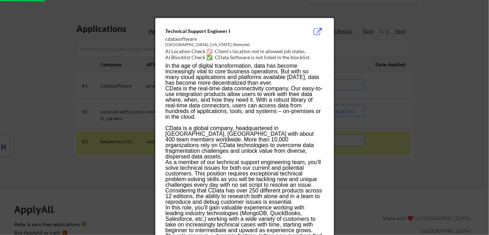
select select ""pending""
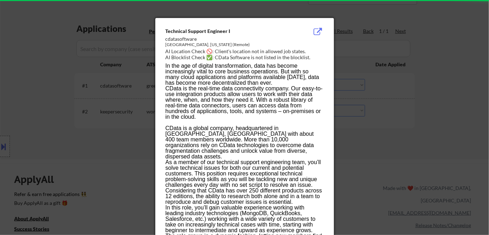
click at [443, 110] on div at bounding box center [244, 117] width 489 height 235
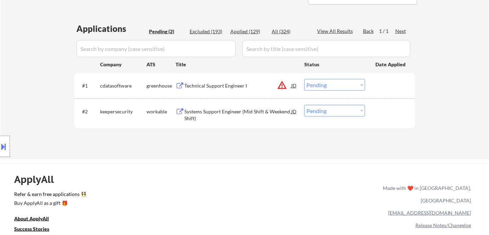
click at [209, 86] on div "Technical Support Engineer I" at bounding box center [237, 85] width 107 height 7
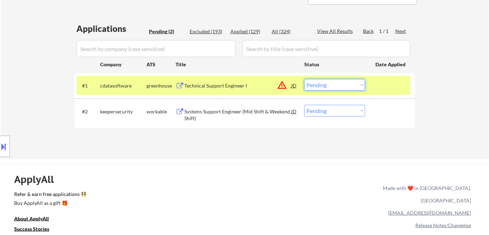
click at [339, 89] on select "Choose an option... Pending Applied Excluded (Questions) Excluded (Expired) Exc…" at bounding box center [335, 85] width 61 height 12
click at [305, 79] on select "Choose an option... Pending Applied Excluded (Questions) Excluded (Expired) Exc…" at bounding box center [335, 85] width 61 height 12
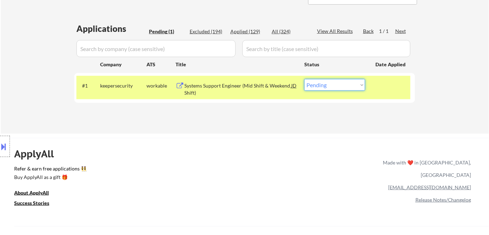
click at [328, 86] on select "Choose an option... Pending Applied Excluded (Questions) Excluded (Expired) Exc…" at bounding box center [335, 85] width 61 height 12
select select ""applied""
click at [305, 79] on select "Choose an option... Pending Applied Excluded (Questions) Excluded (Expired) Exc…" at bounding box center [335, 85] width 61 height 12
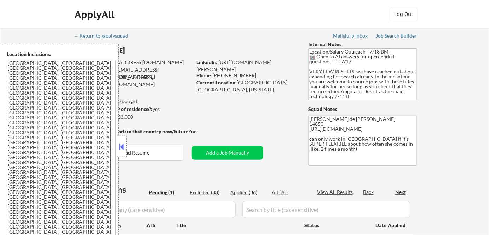
select select ""pending""
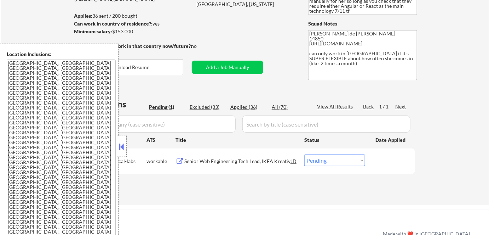
scroll to position [96, 0]
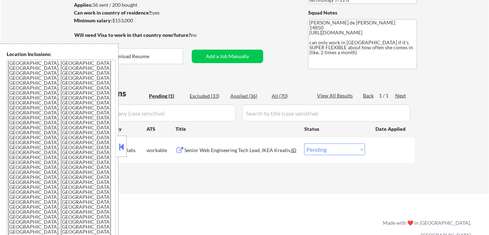
click at [125, 149] on button at bounding box center [122, 146] width 8 height 11
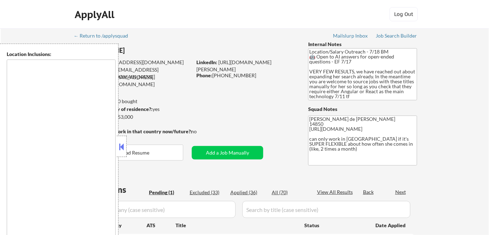
select select ""pending""
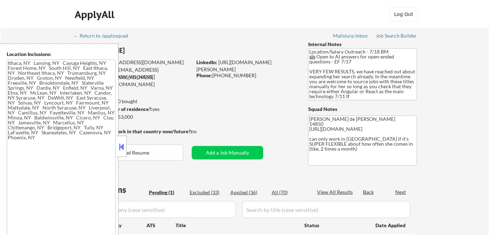
type textarea "[GEOGRAPHIC_DATA], [GEOGRAPHIC_DATA] [GEOGRAPHIC_DATA], [GEOGRAPHIC_DATA] [GEOG…"
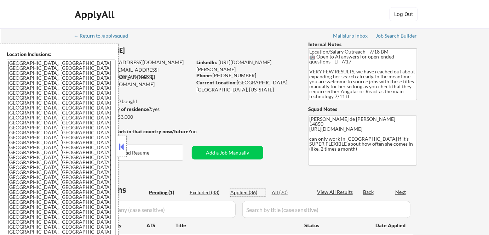
click at [241, 194] on div "Applied (36)" at bounding box center [248, 192] width 35 height 7
select select ""applied""
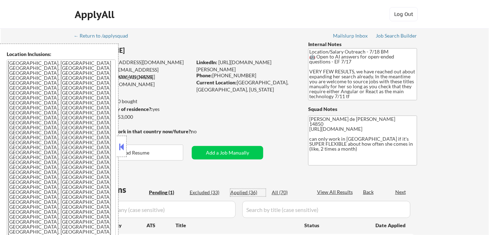
select select ""applied""
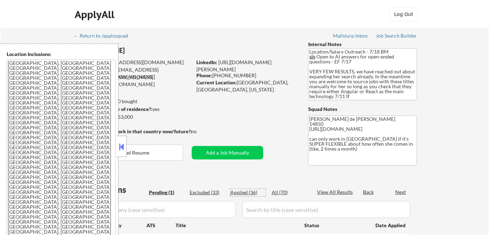
select select ""applied""
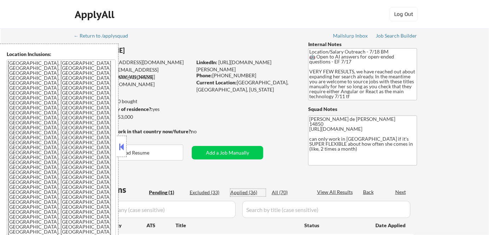
select select ""applied""
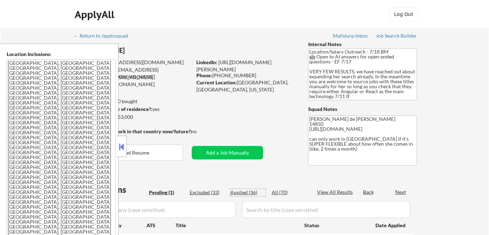
select select ""applied""
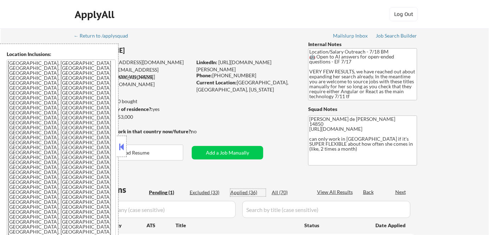
select select ""applied""
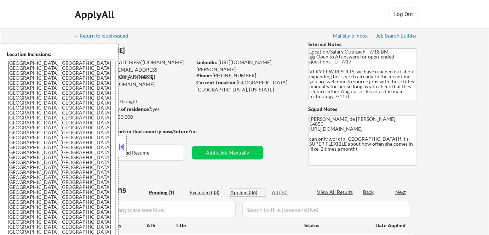
select select ""applied""
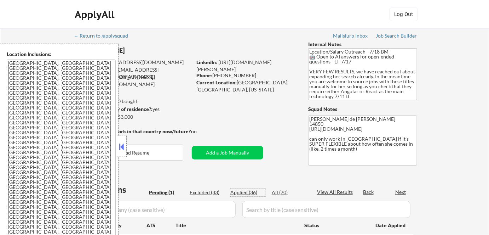
select select ""applied""
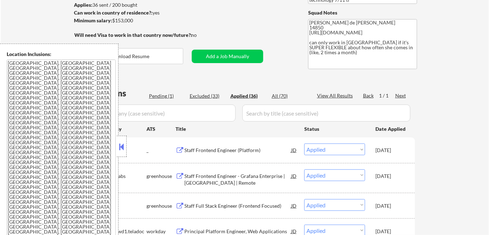
click at [122, 148] on button at bounding box center [122, 146] width 8 height 11
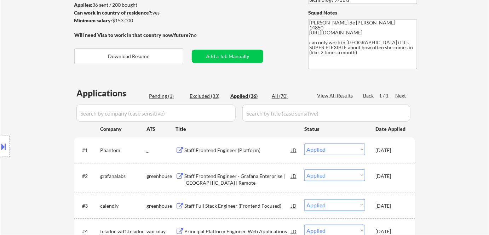
click at [164, 93] on div "Pending (1)" at bounding box center [166, 95] width 35 height 7
select select ""pending""
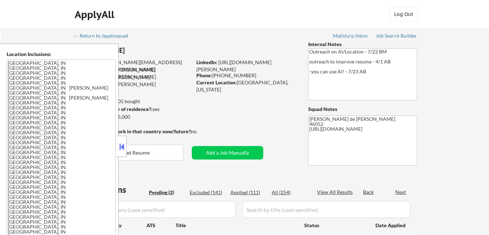
select select ""pending""
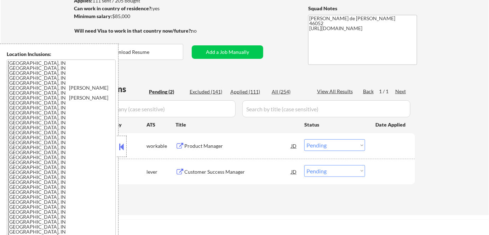
scroll to position [129, 0]
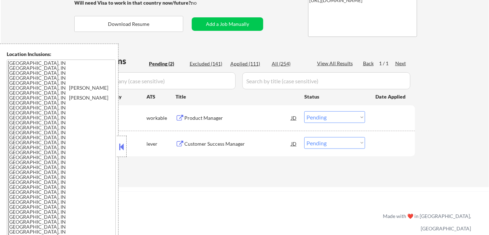
click at [122, 150] on button at bounding box center [122, 146] width 8 height 11
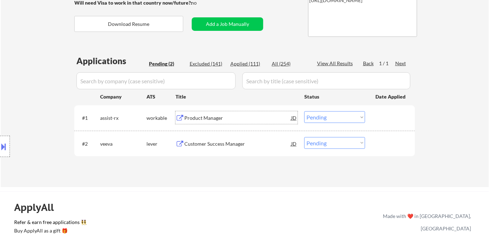
click at [197, 116] on div "Product Manager" at bounding box center [237, 117] width 107 height 7
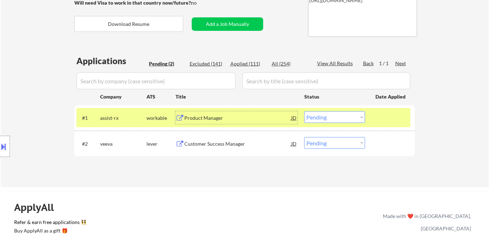
click at [235, 149] on div "Customer Success Manager" at bounding box center [237, 143] width 107 height 13
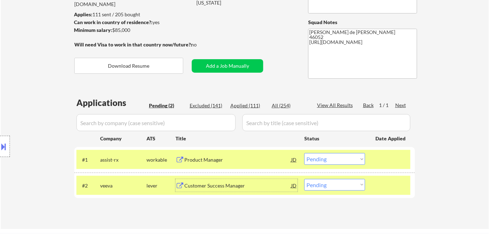
scroll to position [96, 0]
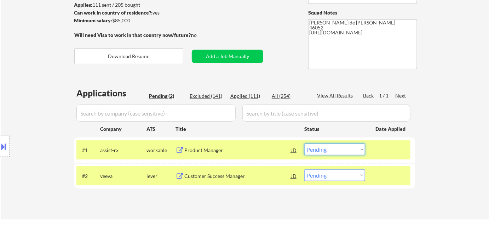
click at [328, 149] on select "Choose an option... Pending Applied Excluded (Questions) Excluded (Expired) Exc…" at bounding box center [335, 149] width 61 height 12
click at [305, 143] on select "Choose an option... Pending Applied Excluded (Questions) Excluded (Expired) Exc…" at bounding box center [335, 149] width 61 height 12
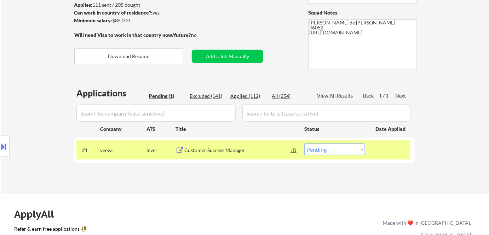
click at [319, 151] on select "Choose an option... Pending Applied Excluded (Questions) Excluded (Expired) Exc…" at bounding box center [335, 149] width 61 height 12
select select ""applied""
click at [305, 143] on select "Choose an option... Pending Applied Excluded (Questions) Excluded (Expired) Exc…" at bounding box center [335, 149] width 61 height 12
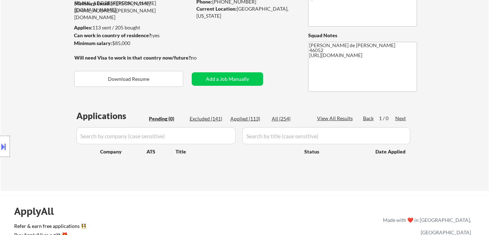
scroll to position [64, 0]
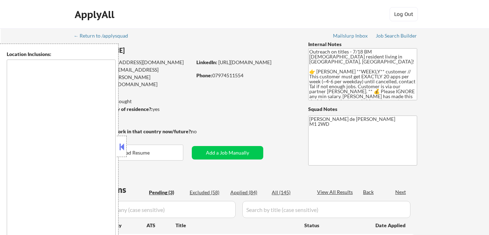
select select ""pending""
type textarea "remote"
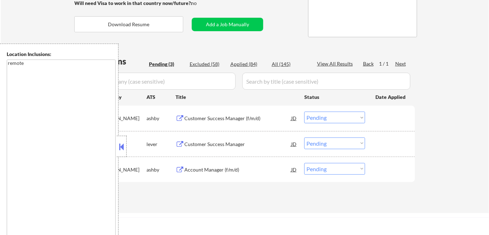
scroll to position [129, 0]
click at [125, 148] on button at bounding box center [122, 146] width 8 height 11
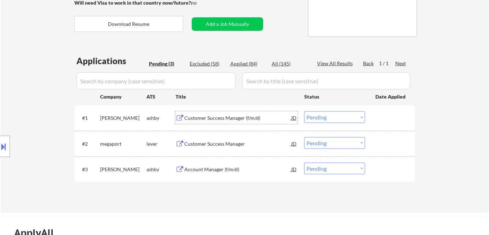
click at [210, 119] on div "Customer Success Manager (f/m/d)" at bounding box center [237, 117] width 107 height 7
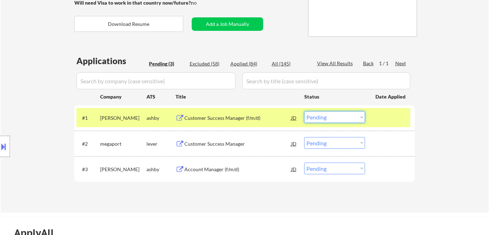
click at [338, 118] on select "Choose an option... Pending Applied Excluded (Questions) Excluded (Expired) Exc…" at bounding box center [335, 117] width 61 height 12
click at [305, 111] on select "Choose an option... Pending Applied Excluded (Questions) Excluded (Expired) Exc…" at bounding box center [335, 117] width 61 height 12
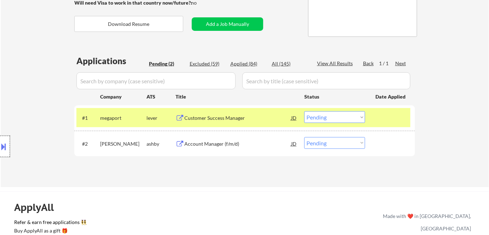
click at [7, 153] on div at bounding box center [5, 146] width 10 height 21
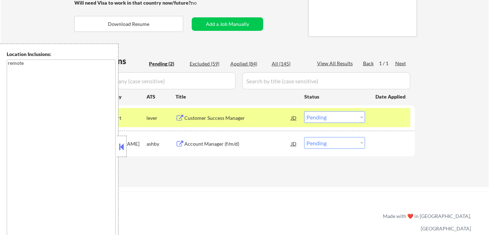
click at [123, 148] on button at bounding box center [122, 146] width 8 height 11
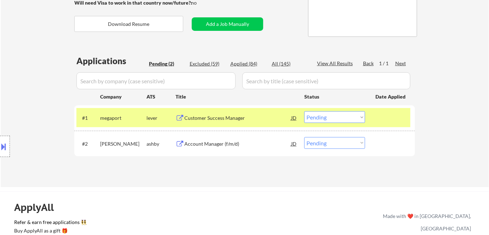
click at [223, 123] on div "Customer Success Manager" at bounding box center [237, 117] width 107 height 13
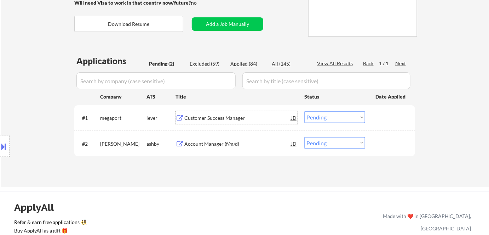
click at [319, 117] on select "Choose an option... Pending Applied Excluded (Questions) Excluded (Expired) Exc…" at bounding box center [335, 117] width 61 height 12
click at [305, 111] on select "Choose an option... Pending Applied Excluded (Questions) Excluded (Expired) Exc…" at bounding box center [335, 117] width 61 height 12
click at [222, 144] on div "Account Manager (f/m/d)" at bounding box center [237, 143] width 107 height 7
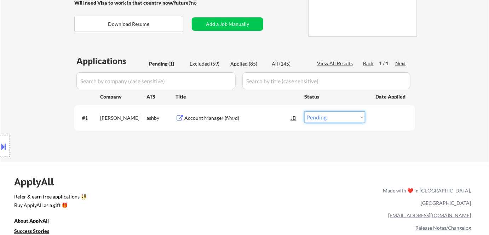
click at [336, 119] on select "Choose an option... Pending Applied Excluded (Questions) Excluded (Expired) Exc…" at bounding box center [335, 117] width 61 height 12
select select ""excluded__location_""
click at [305, 111] on select "Choose an option... Pending Applied Excluded (Questions) Excluded (Expired) Exc…" at bounding box center [335, 117] width 61 height 12
click at [211, 59] on div "Applications Pending (1) Excluded (59) Applied (85) All (145) View All Results …" at bounding box center [244, 101] width 341 height 93
click at [211, 63] on div "Excluded (59)" at bounding box center [207, 63] width 35 height 7
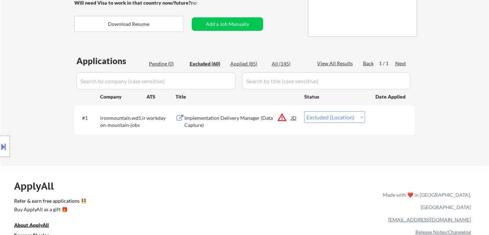
select select ""excluded__blocklist_""
select select ""excluded__bad_match_""
select select ""excluded__location_""
select select ""excluded__blocklist_""
select select ""excluded__bad_match_""
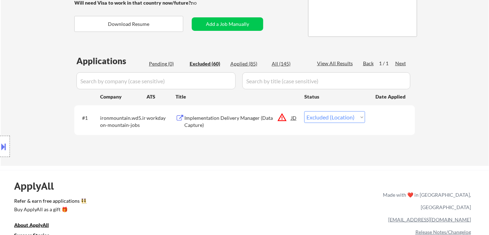
select select ""excluded""
select select ""excluded__expired_""
select select ""excluded__location_""
select select ""excluded__bad_match_""
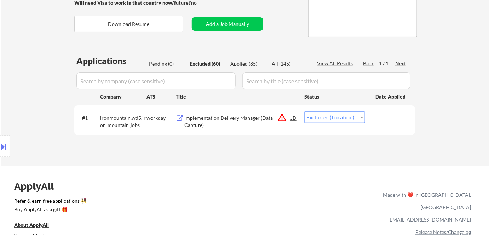
select select ""excluded__expired_""
select select ""excluded__location_""
select select ""excluded""
select select ""excluded__location_""
select select ""excluded__expired_""
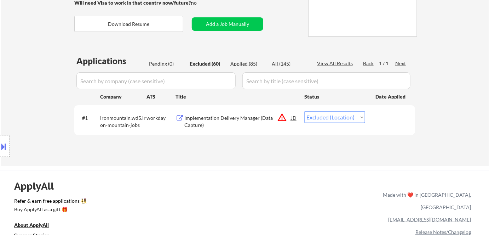
select select ""excluded__bad_match_""
select select ""excluded__expired_""
select select ""excluded__location_""
select select ""excluded""
select select ""excluded__location_""
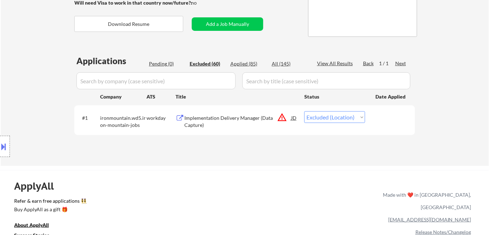
select select ""excluded__expired_""
select select ""excluded__bad_match_""
select select ""excluded__location_""
select select ""excluded__expired_""
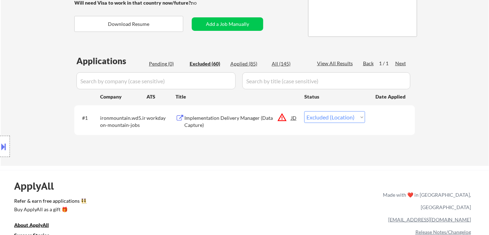
select select ""excluded__expired_""
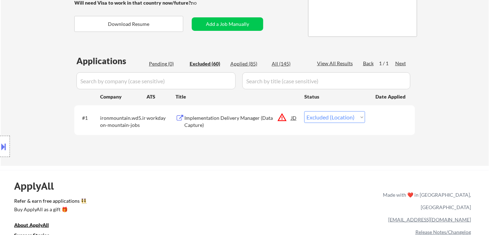
select select ""excluded__location_""
select select ""excluded__blocklist_""
select select ""excluded__expired_""
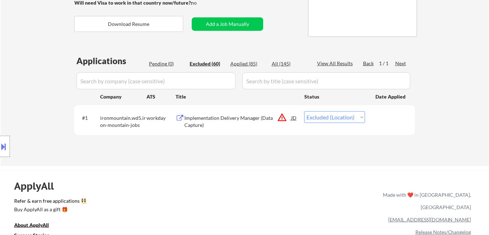
select select ""excluded__bad_match_""
select select ""excluded__location_""
select select ""excluded__bad_match_""
select select ""excluded__expired_""
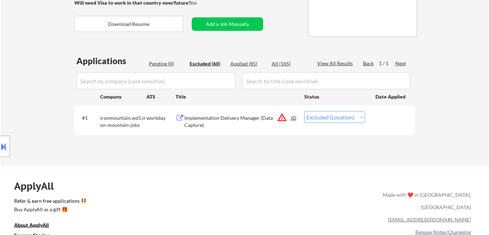
select select ""excluded__other_""
select select ""excluded__location_""
select select ""excluded__expired_""
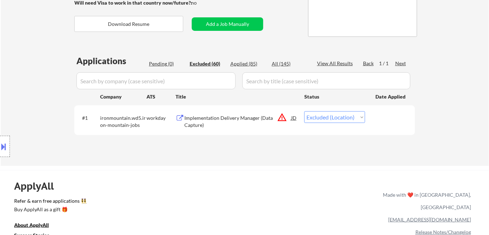
select select ""excluded__expired_""
select select ""excluded__bad_match_""
select select ""excluded__location_""
select select ""excluded__expired_""
select select ""excluded__other_""
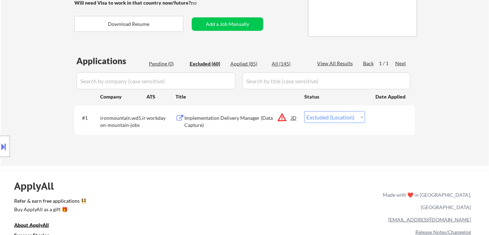
select select ""excluded__location_""
select select ""excluded__bad_match_""
select select ""excluded__expired_""
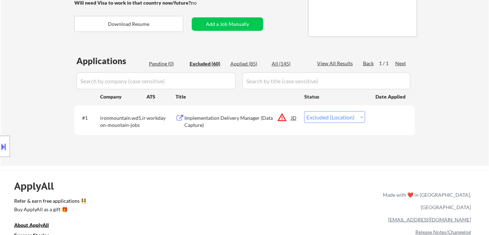
select select ""excluded__bad_match_""
select select ""excluded__expired_""
select select ""excluded__other_""
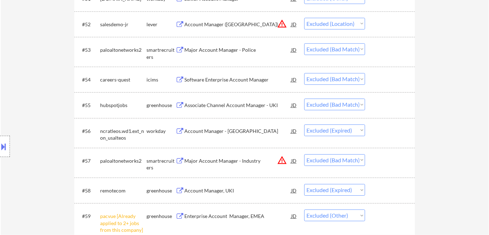
scroll to position [1584, 0]
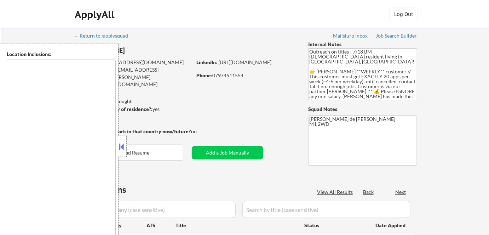
type textarea "remote"
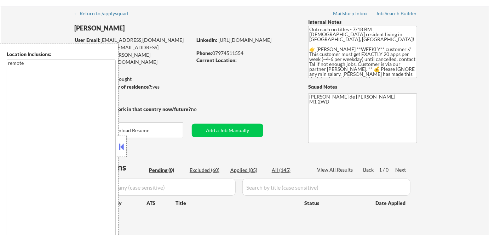
scroll to position [32, 0]
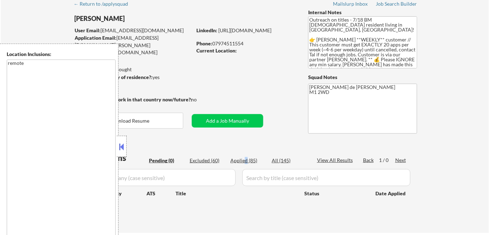
click at [245, 161] on div "Applied (85)" at bounding box center [248, 160] width 35 height 7
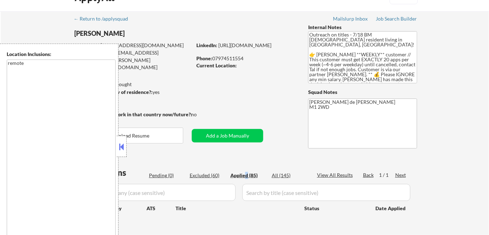
scroll to position [64, 0]
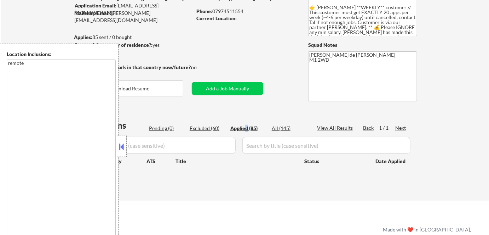
click at [123, 149] on button at bounding box center [122, 146] width 8 height 11
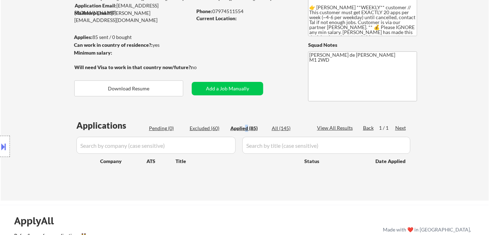
select select ""applied""
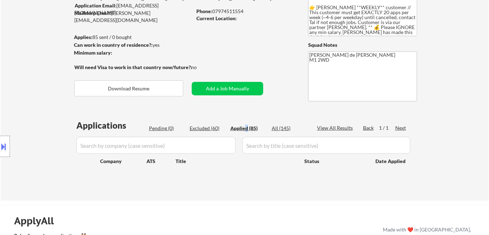
select select ""applied""
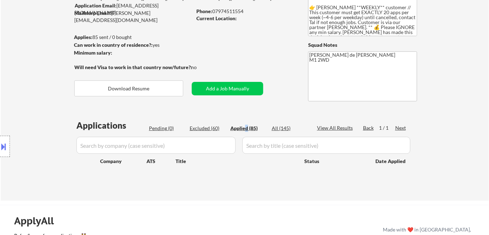
select select ""applied""
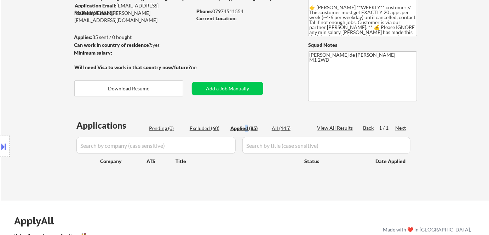
select select ""applied""
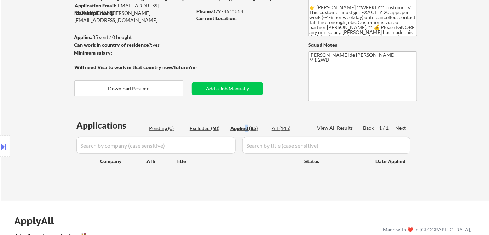
select select ""applied""
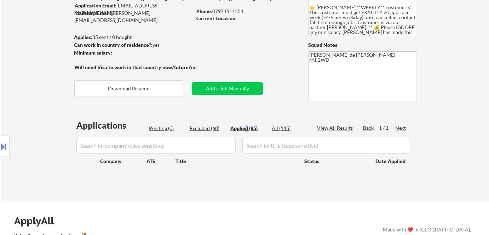
select select ""applied""
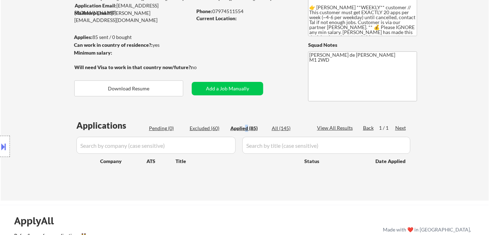
select select ""applied""
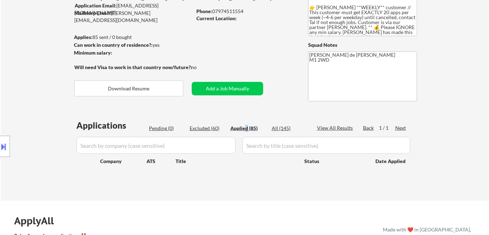
select select ""applied""
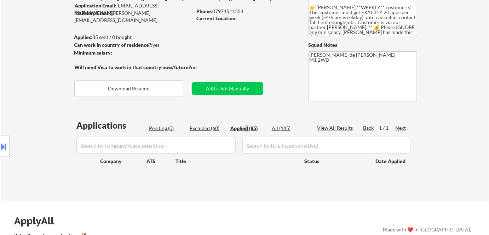
select select ""applied""
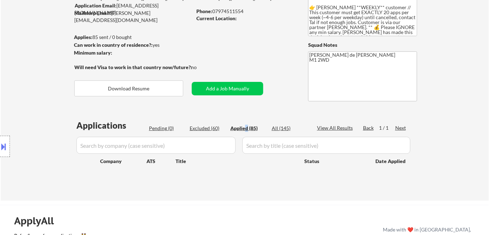
select select ""applied""
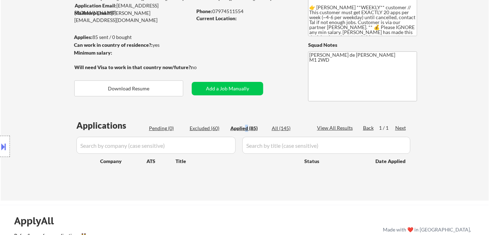
select select ""applied""
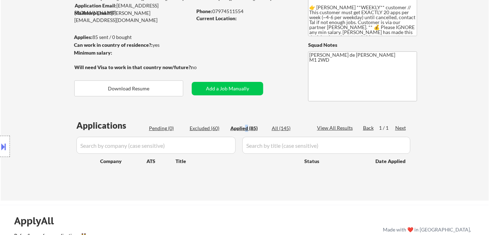
select select ""applied""
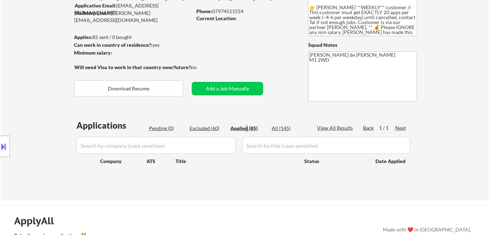
select select ""applied""
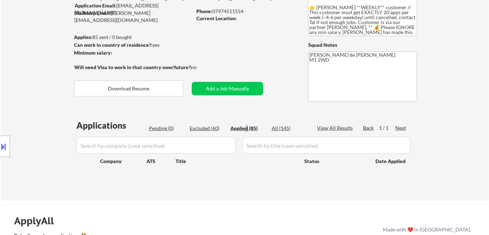
select select ""applied""
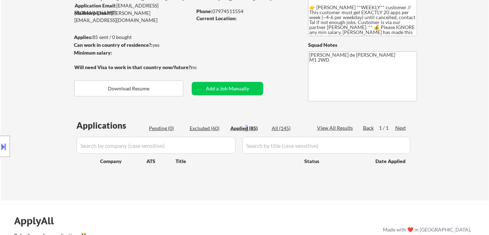
select select ""applied""
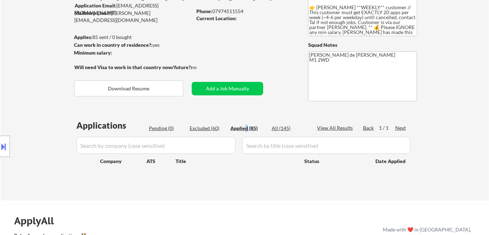
select select ""applied""
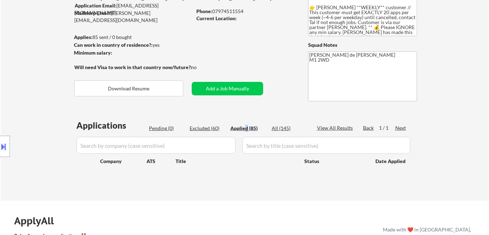
select select ""applied""
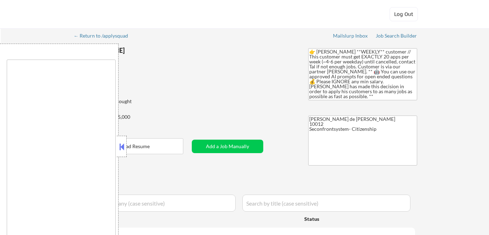
type textarea "remote"
select select ""pending""
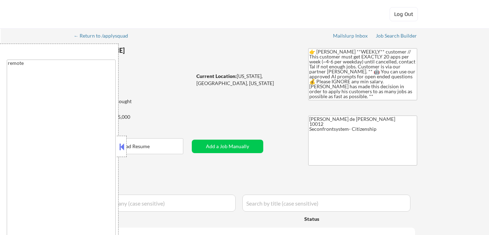
select select ""pending""
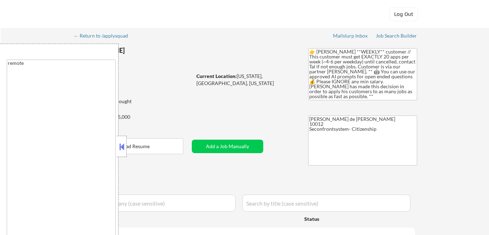
select select ""pending""
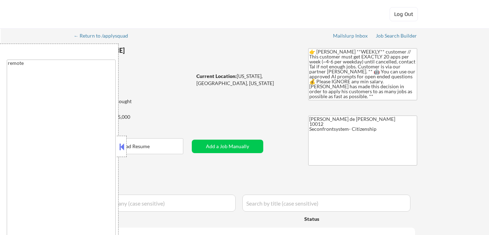
select select ""pending""
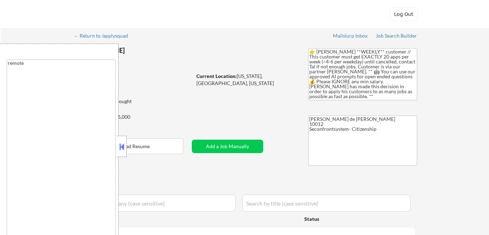
select select ""pending""
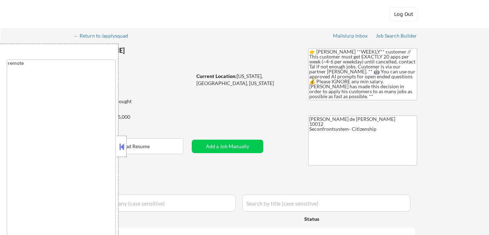
select select ""pending""
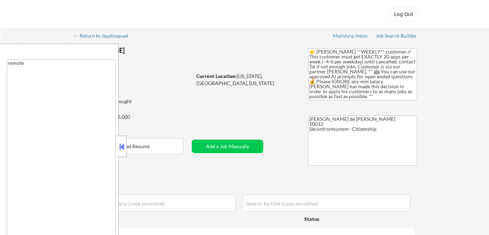
select select ""pending""
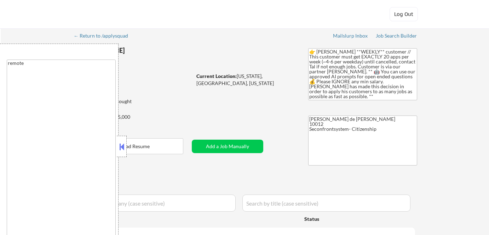
select select ""pending""
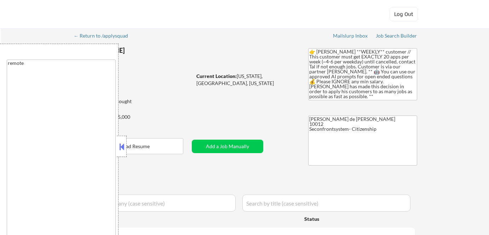
select select ""pending""
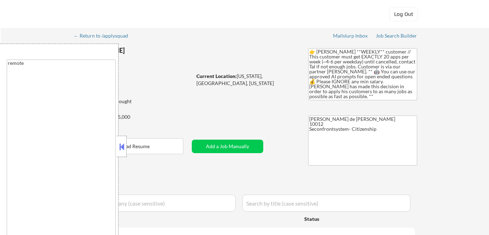
select select ""pending""
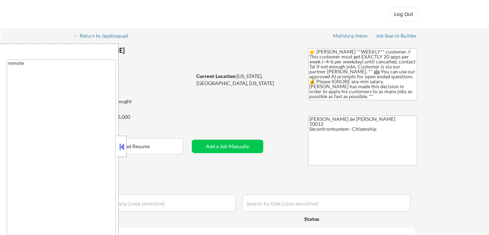
select select ""pending""
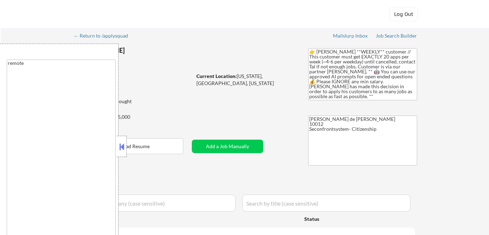
select select ""pending""
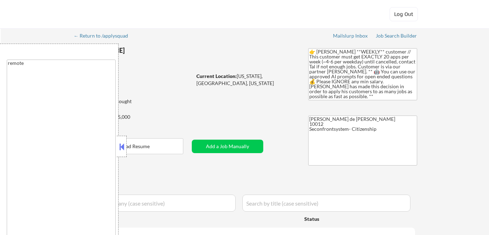
select select ""pending""
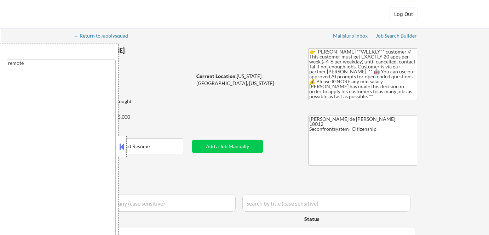
select select ""pending""
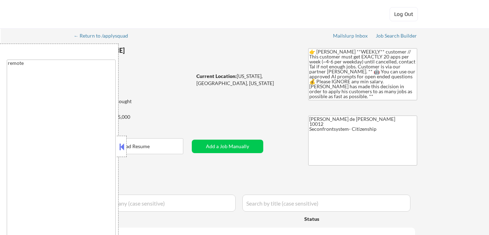
select select ""pending""
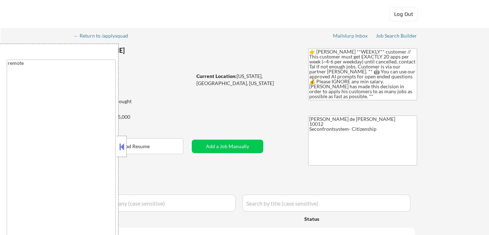
select select ""pending""
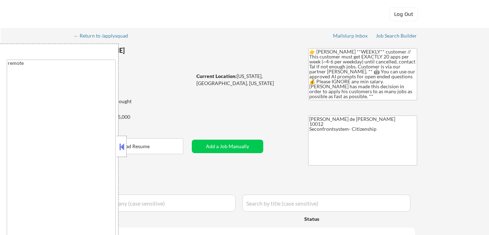
select select ""pending""
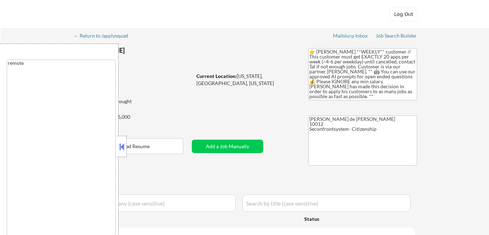
select select ""pending""
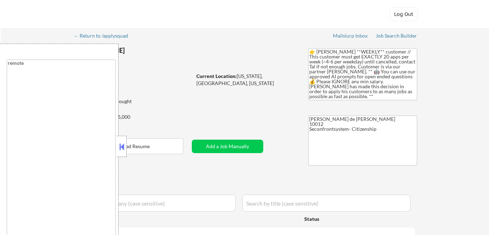
select select ""pending""
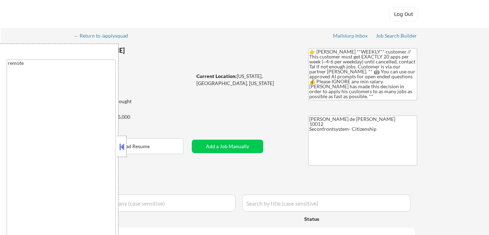
select select ""pending""
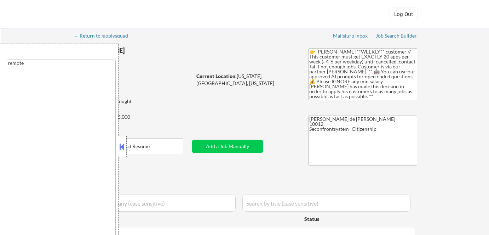
select select ""pending""
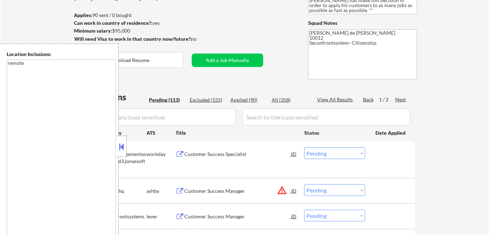
scroll to position [96, 0]
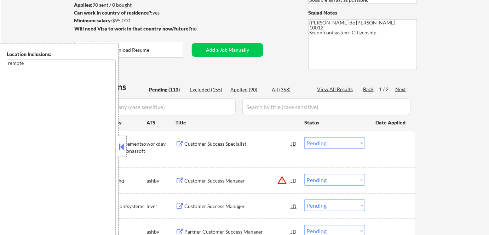
click at [123, 146] on button at bounding box center [122, 146] width 8 height 11
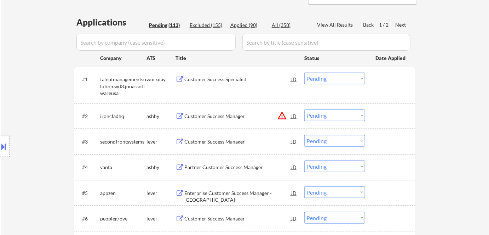
scroll to position [193, 0]
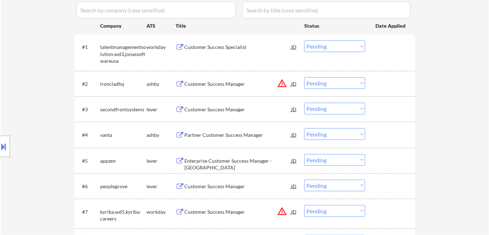
click at [232, 134] on div "Partner Customer Success Manager" at bounding box center [237, 134] width 107 height 7
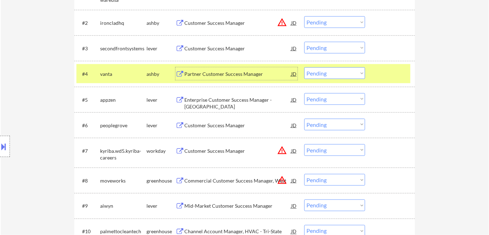
scroll to position [257, 0]
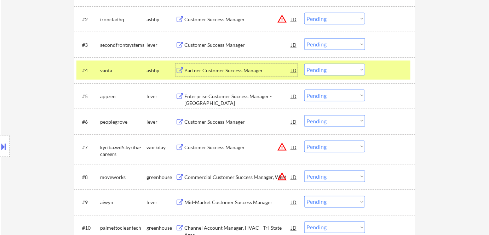
click at [226, 121] on div "Customer Success Manager" at bounding box center [237, 121] width 107 height 7
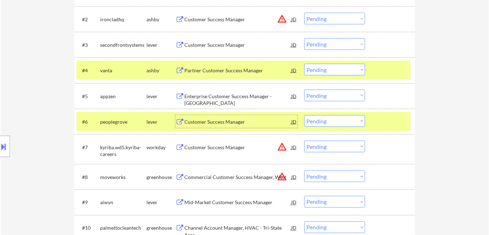
click at [214, 116] on div "Customer Success Manager" at bounding box center [237, 121] width 107 height 13
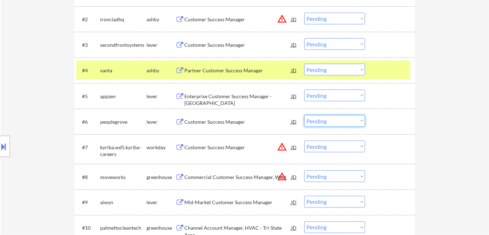
click at [339, 122] on select "Choose an option... Pending Applied Excluded (Questions) Excluded (Expired) Exc…" at bounding box center [335, 121] width 61 height 12
click at [305, 115] on select "Choose an option... Pending Applied Excluded (Questions) Excluded (Expired) Exc…" at bounding box center [335, 121] width 61 height 12
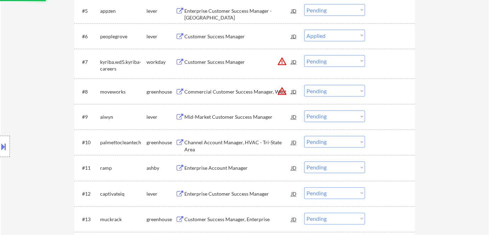
scroll to position [354, 0]
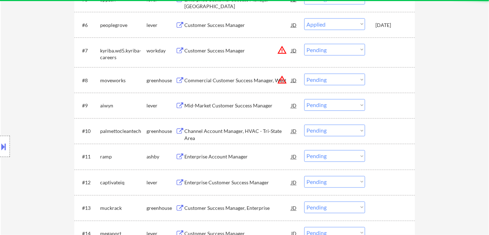
select select ""pending""
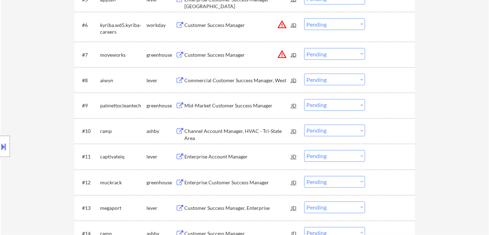
scroll to position [386, 0]
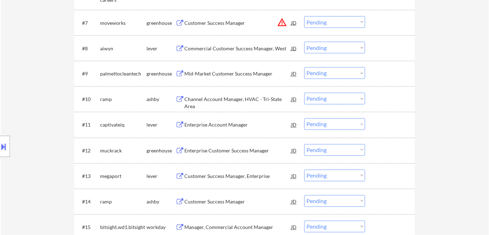
click at [250, 177] on div "Customer Success Manager, Enterprise" at bounding box center [237, 176] width 107 height 7
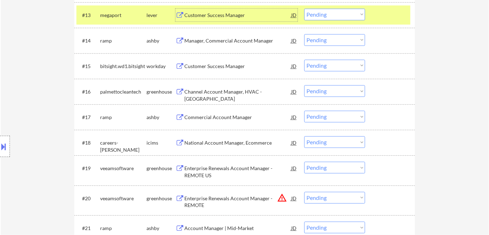
scroll to position [515, 0]
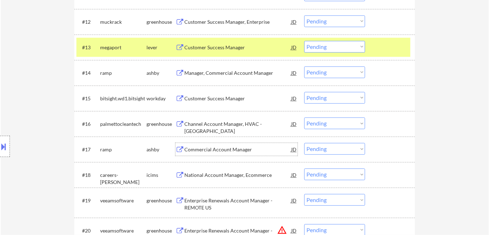
click at [245, 149] on div "Commercial Account Manager" at bounding box center [237, 149] width 107 height 7
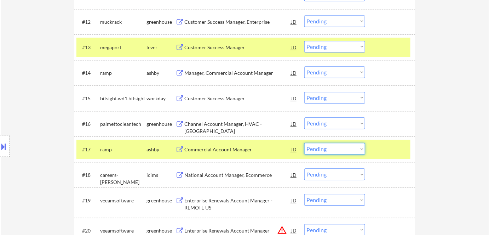
click at [335, 147] on select "Choose an option... Pending Applied Excluded (Questions) Excluded (Expired) Exc…" at bounding box center [335, 149] width 61 height 12
click at [305, 143] on select "Choose an option... Pending Applied Excluded (Questions) Excluded (Expired) Exc…" at bounding box center [335, 149] width 61 height 12
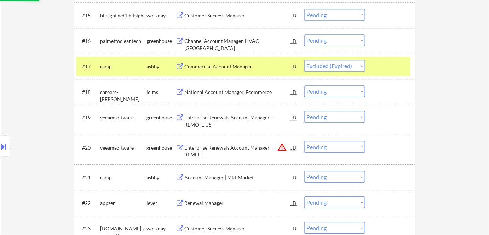
scroll to position [612, 0]
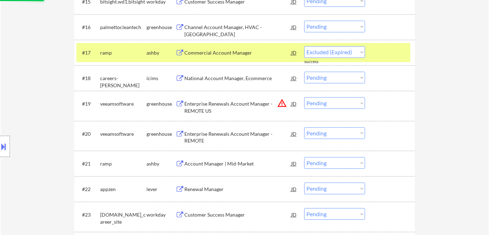
select select ""pending""
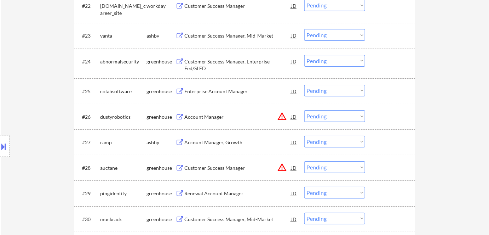
scroll to position [804, 0]
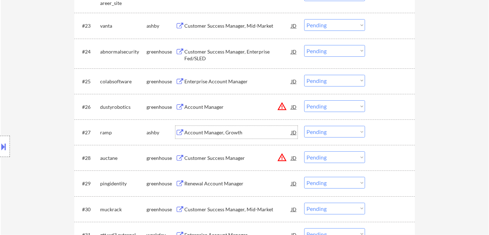
click at [231, 137] on div "Account Manager, Growth" at bounding box center [237, 132] width 107 height 13
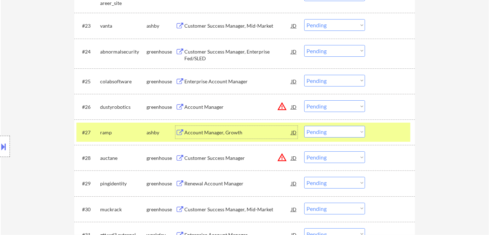
drag, startPoint x: 346, startPoint y: 130, endPoint x: 344, endPoint y: 136, distance: 6.2
click at [346, 130] on select "Choose an option... Pending Applied Excluded (Questions) Excluded (Expired) Exc…" at bounding box center [335, 132] width 61 height 12
click at [305, 126] on select "Choose an option... Pending Applied Excluded (Questions) Excluded (Expired) Exc…" at bounding box center [335, 132] width 61 height 12
select select ""pending""
click at [211, 158] on div "Renewal Account Manager" at bounding box center [237, 157] width 107 height 7
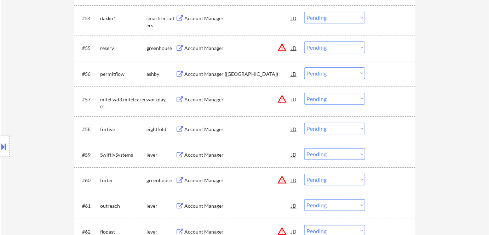
scroll to position [1642, 0]
click at [213, 157] on div "Account Manager" at bounding box center [237, 153] width 107 height 7
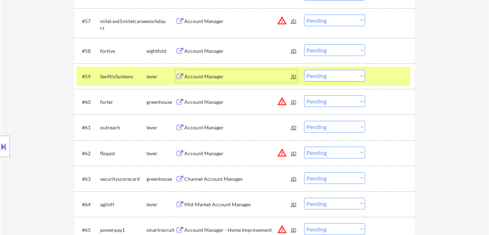
scroll to position [1738, 0]
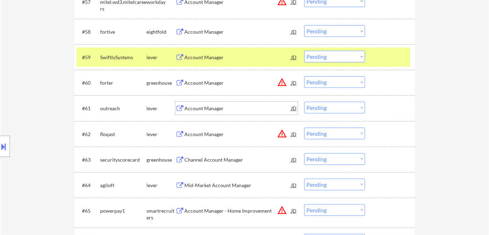
click at [212, 108] on div "Account Manager" at bounding box center [237, 108] width 107 height 7
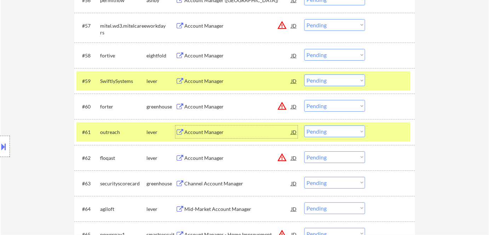
scroll to position [1706, 0]
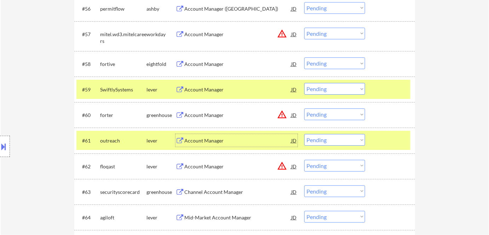
click at [324, 139] on select "Choose an option... Pending Applied Excluded (Questions) Excluded (Expired) Exc…" at bounding box center [335, 140] width 61 height 12
click at [305, 134] on select "Choose an option... Pending Applied Excluded (Questions) Excluded (Expired) Exc…" at bounding box center [335, 140] width 61 height 12
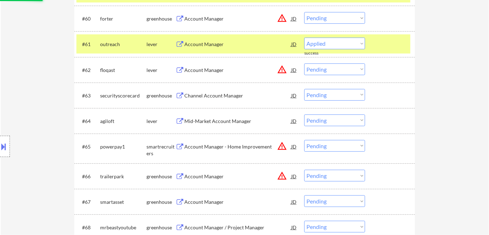
scroll to position [1824, 0]
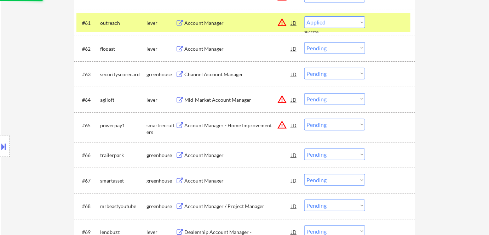
select select ""pending""
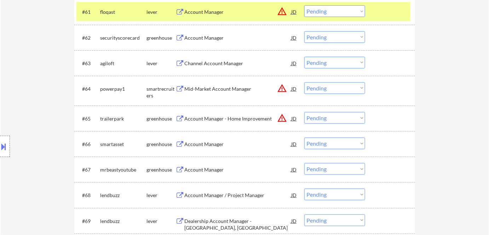
scroll to position [1867, 0]
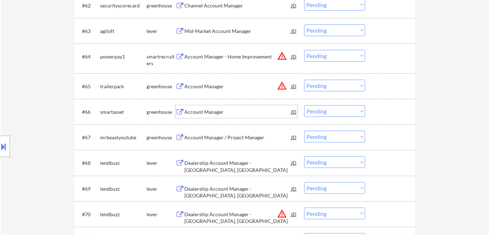
click at [200, 112] on div "Account Manager" at bounding box center [237, 111] width 107 height 7
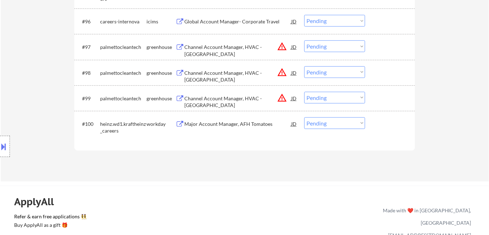
scroll to position [2763, 0]
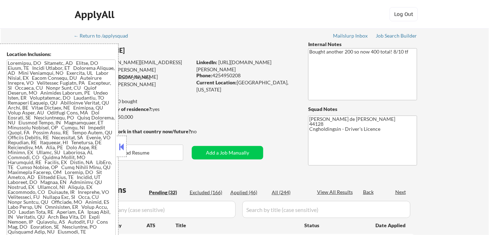
select select ""pending""
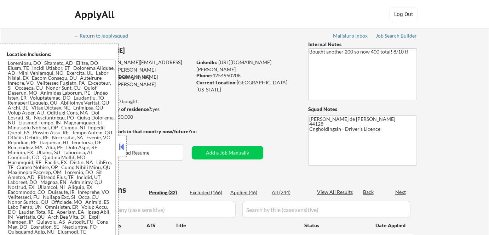
select select ""pending""
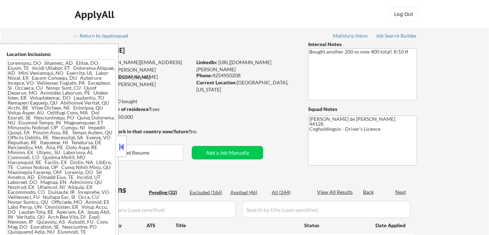
select select ""pending""
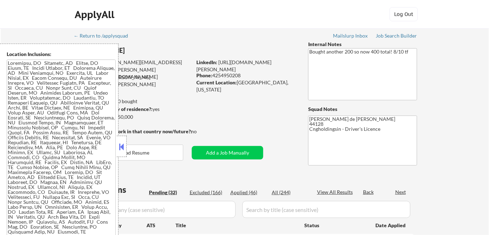
select select ""pending""
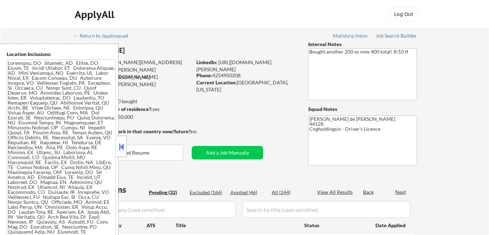
select select ""pending""
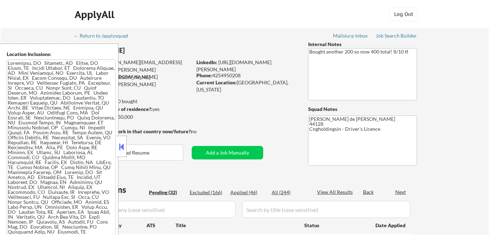
select select ""pending""
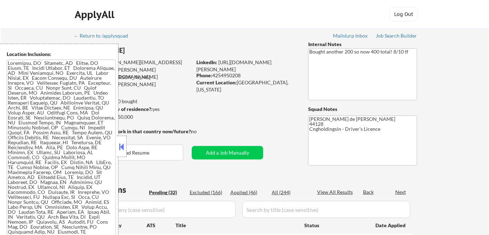
select select ""pending""
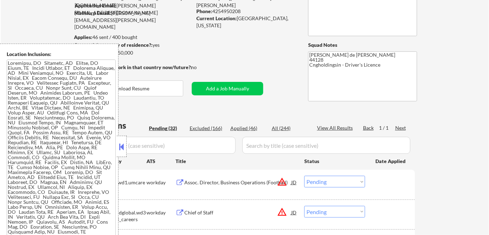
scroll to position [96, 0]
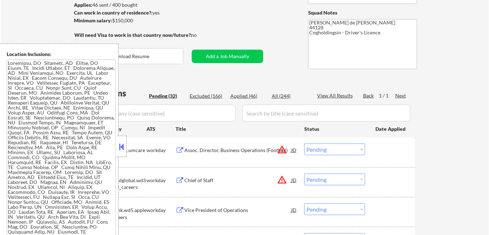
click at [119, 148] on button at bounding box center [122, 146] width 8 height 11
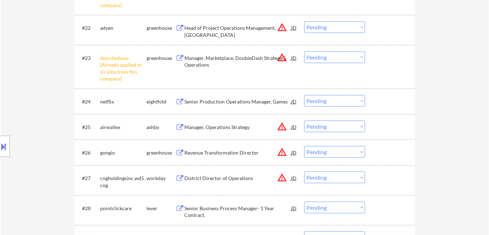
scroll to position [933, 0]
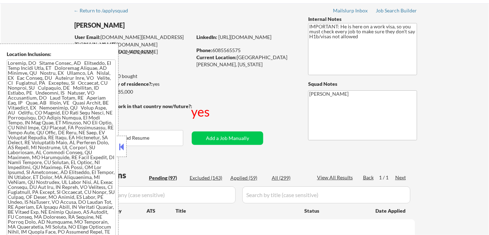
scroll to position [52, 0]
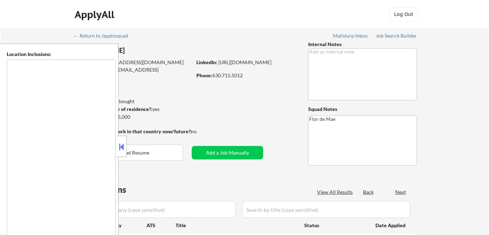
type textarea "[GEOGRAPHIC_DATA], [GEOGRAPHIC_DATA][PERSON_NAME], [GEOGRAPHIC_DATA], [GEOGRAPH…"
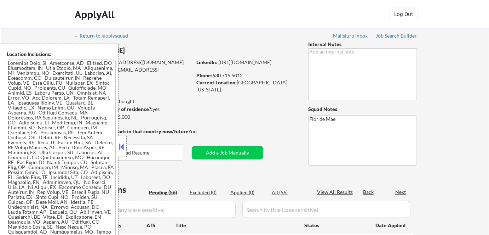
click at [123, 152] on div at bounding box center [122, 146] width 10 height 21
select select ""pending""
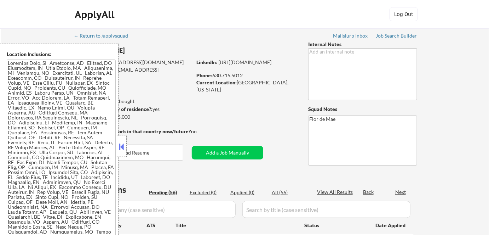
select select ""pending""
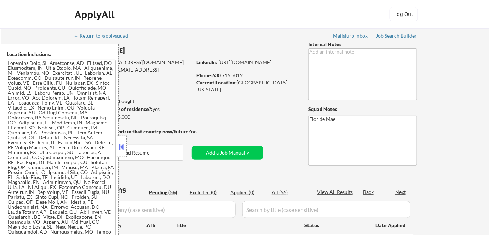
select select ""pending""
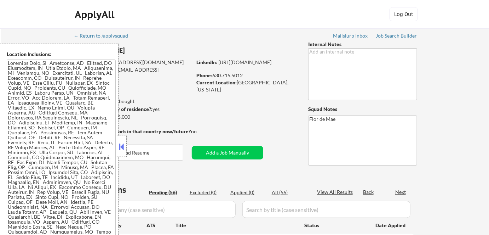
select select ""pending""
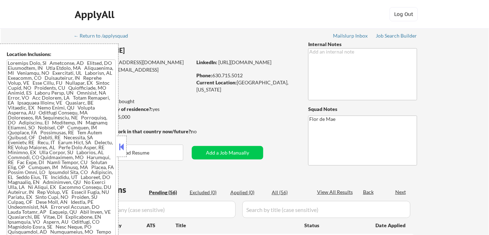
select select ""pending""
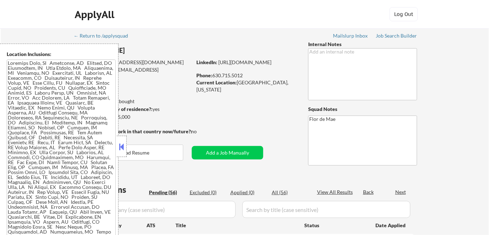
select select ""pending""
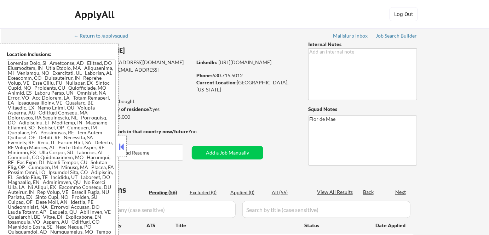
select select ""pending""
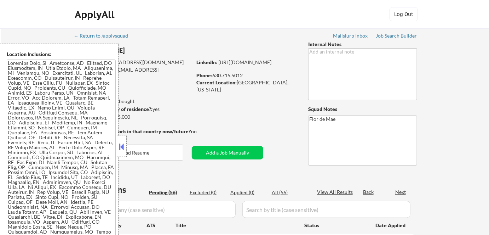
select select ""pending""
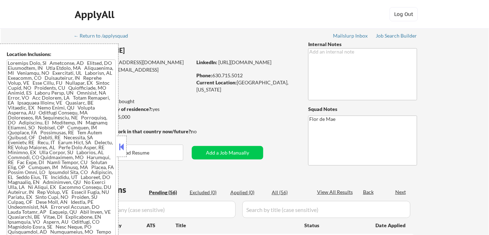
select select ""pending""
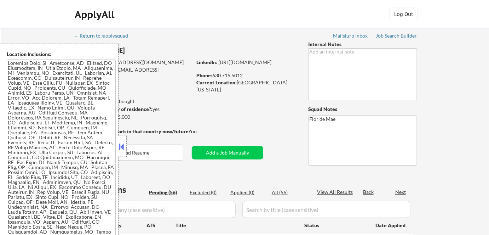
select select ""pending""
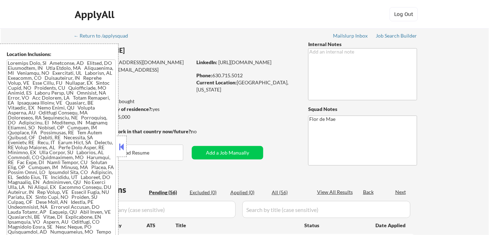
select select ""pending""
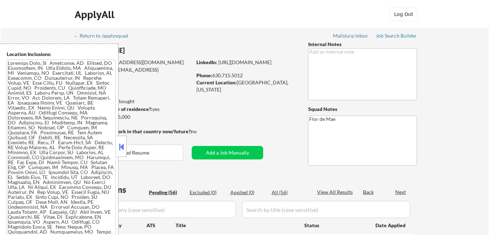
select select ""pending""
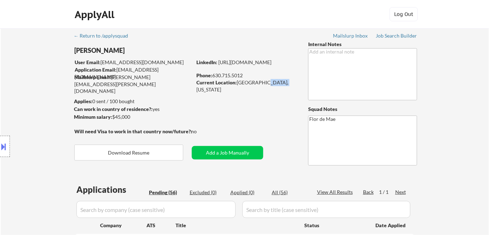
drag, startPoint x: 260, startPoint y: 82, endPoint x: 274, endPoint y: 85, distance: 14.4
click at [274, 85] on div "Current Location: Evanston, Illinois" at bounding box center [247, 86] width 100 height 14
copy div "Illinois"
type textarea "Flor de Mae 60208"
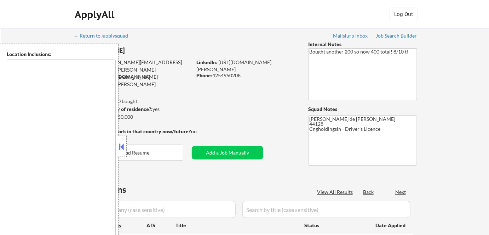
type textarea "[GEOGRAPHIC_DATA], [GEOGRAPHIC_DATA] [GEOGRAPHIC_DATA], [GEOGRAPHIC_DATA] [GEOG…"
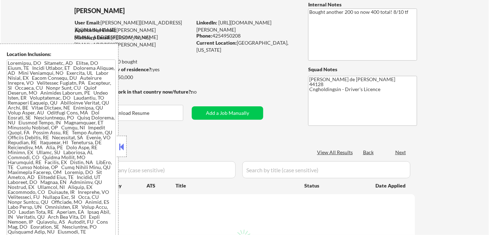
scroll to position [96, 0]
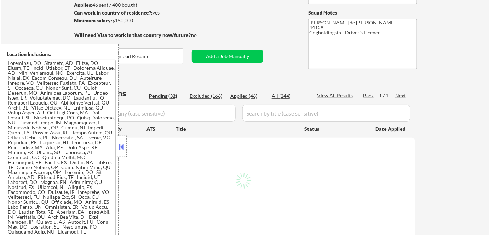
select select ""pending""
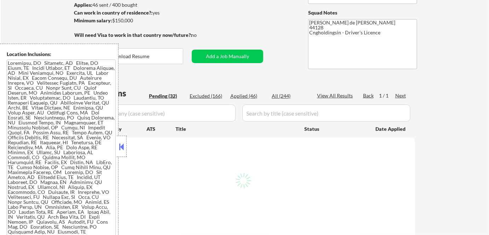
select select ""pending""
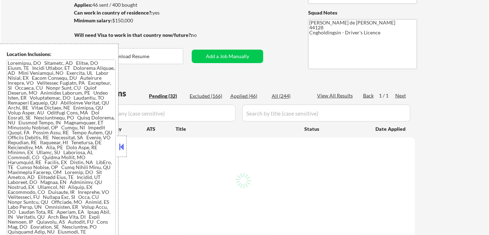
select select ""pending""
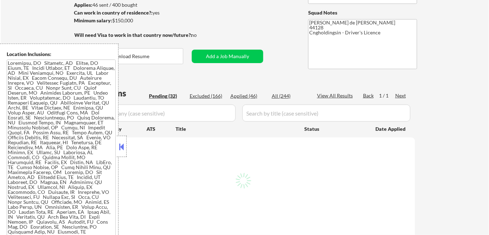
select select ""pending""
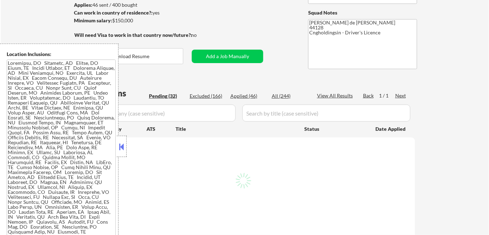
select select ""pending""
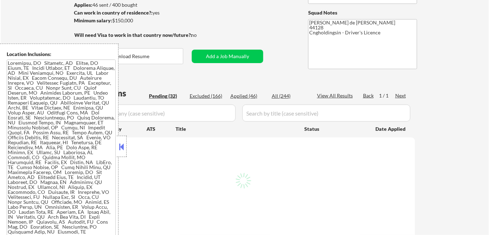
select select ""pending""
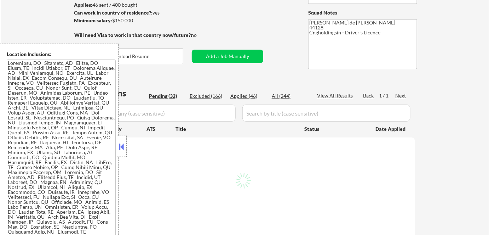
select select ""pending""
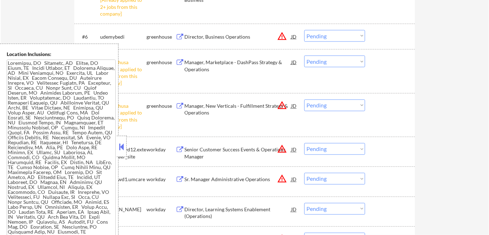
scroll to position [386, 0]
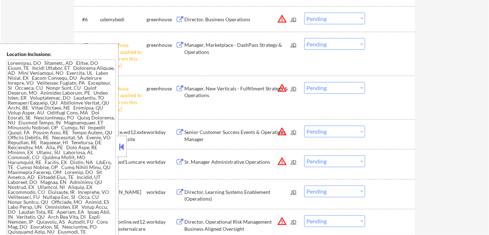
click at [123, 151] on button at bounding box center [122, 146] width 8 height 11
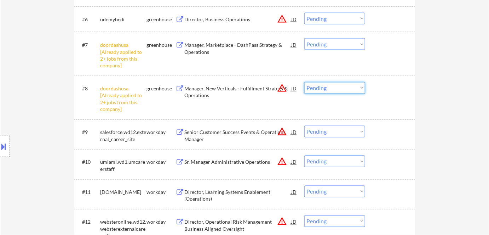
click at [353, 93] on select "Choose an option... Pending Applied Excluded (Questions) Excluded (Expired) Exc…" at bounding box center [335, 88] width 61 height 12
click at [305, 82] on select "Choose an option... Pending Applied Excluded (Questions) Excluded (Expired) Exc…" at bounding box center [335, 88] width 61 height 12
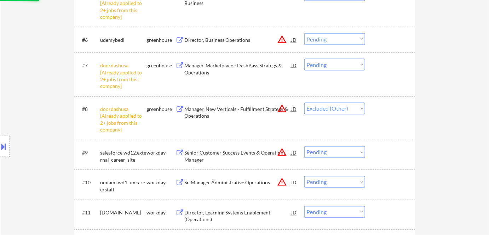
scroll to position [354, 0]
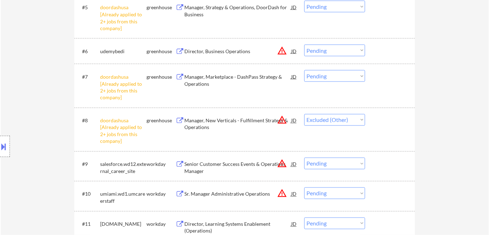
select select ""pending""
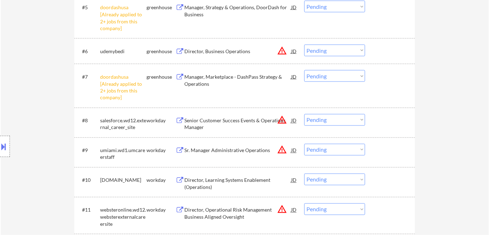
click at [320, 76] on select "Choose an option... Pending Applied Excluded (Questions) Excluded (Expired) Exc…" at bounding box center [335, 76] width 61 height 12
click at [305, 70] on select "Choose an option... Pending Applied Excluded (Questions) Excluded (Expired) Exc…" at bounding box center [335, 76] width 61 height 12
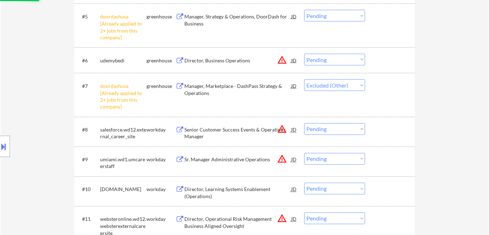
scroll to position [290, 0]
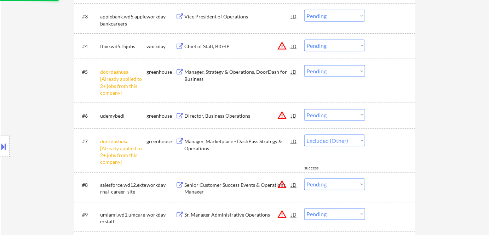
select select ""pending""
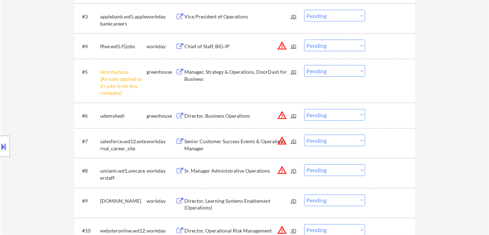
drag, startPoint x: 350, startPoint y: 70, endPoint x: 350, endPoint y: 76, distance: 6.0
click at [350, 70] on select "Choose an option... Pending Applied Excluded (Questions) Excluded (Expired) Exc…" at bounding box center [335, 71] width 61 height 12
click at [305, 65] on select "Choose an option... Pending Applied Excluded (Questions) Excluded (Expired) Exc…" at bounding box center [335, 71] width 61 height 12
select select ""pending""
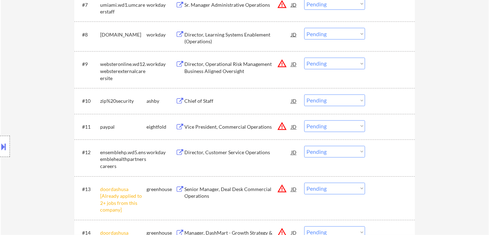
scroll to position [676, 0]
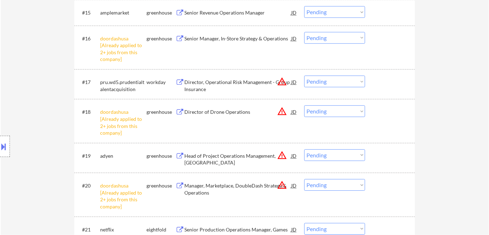
click at [332, 42] on select "Choose an option... Pending Applied Excluded (Questions) Excluded (Expired) Exc…" at bounding box center [335, 38] width 61 height 12
click at [305, 32] on select "Choose an option... Pending Applied Excluded (Questions) Excluded (Expired) Exc…" at bounding box center [335, 38] width 61 height 12
select select ""pending""
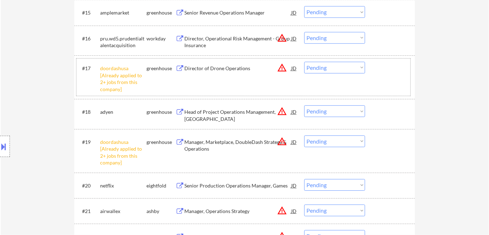
click at [329, 75] on div "#17 doordashusa [Already applied to 2+ jobs from this company] greenhouse Direc…" at bounding box center [243, 76] width 334 height 37
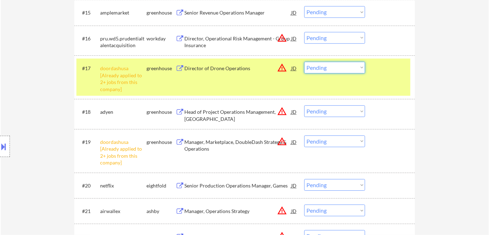
click at [332, 70] on select "Choose an option... Pending Applied Excluded (Questions) Excluded (Expired) Exc…" at bounding box center [335, 68] width 61 height 12
click at [305, 62] on select "Choose an option... Pending Applied Excluded (Questions) Excluded (Expired) Exc…" at bounding box center [335, 68] width 61 height 12
select select ""pending""
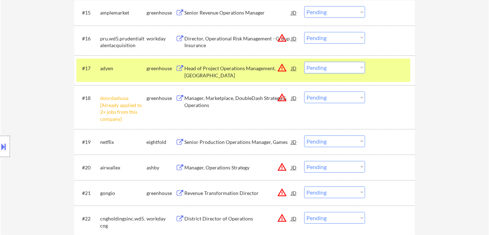
click at [342, 94] on select "Choose an option... Pending Applied Excluded (Questions) Excluded (Expired) Exc…" at bounding box center [335, 97] width 61 height 12
click at [305, 91] on select "Choose an option... Pending Applied Excluded (Questions) Excluded (Expired) Exc…" at bounding box center [335, 97] width 61 height 12
select select ""pending""
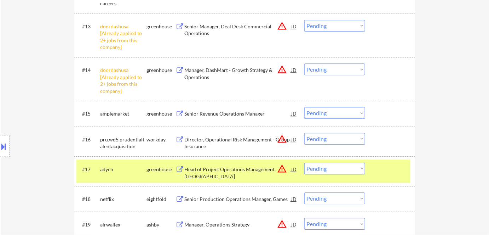
scroll to position [547, 0]
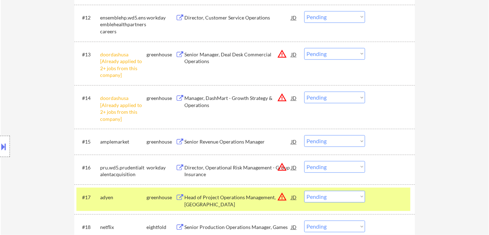
click at [334, 98] on select "Choose an option... Pending Applied Excluded (Questions) Excluded (Expired) Exc…" at bounding box center [335, 97] width 61 height 12
click at [305, 91] on select "Choose an option... Pending Applied Excluded (Questions) Excluded (Expired) Exc…" at bounding box center [335, 97] width 61 height 12
select select ""pending""
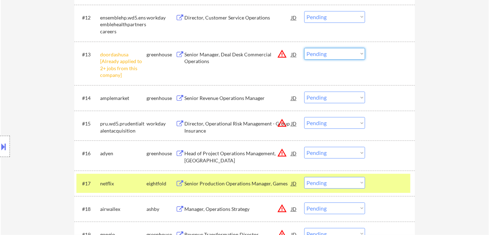
drag, startPoint x: 331, startPoint y: 52, endPoint x: 332, endPoint y: 58, distance: 6.3
click at [331, 52] on select "Choose an option... Pending Applied Excluded (Questions) Excluded (Expired) Exc…" at bounding box center [335, 54] width 61 height 12
click at [305, 48] on select "Choose an option... Pending Applied Excluded (Questions) Excluded (Expired) Exc…" at bounding box center [335, 54] width 61 height 12
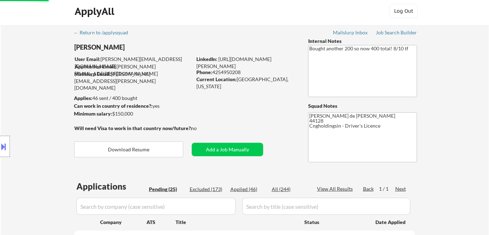
scroll to position [0, 0]
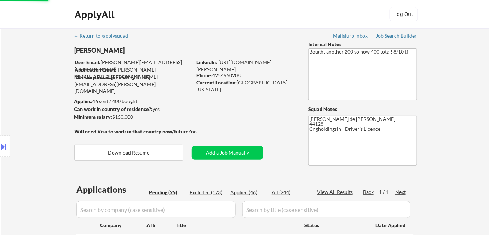
select select ""pending""
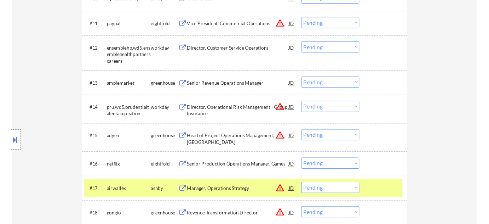
scroll to position [547, 0]
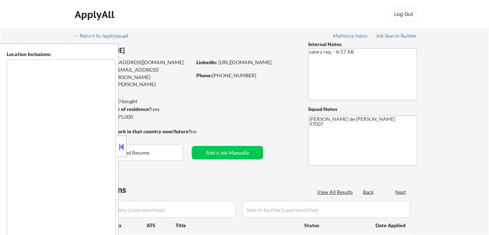
type textarea "[GEOGRAPHIC_DATA], [GEOGRAPHIC_DATA] [GEOGRAPHIC_DATA], OR [GEOGRAPHIC_DATA], O…"
type textarea "[GEOGRAPHIC_DATA], [GEOGRAPHIC_DATA], [GEOGRAPHIC_DATA], [GEOGRAPHIC_DATA] [GEO…"
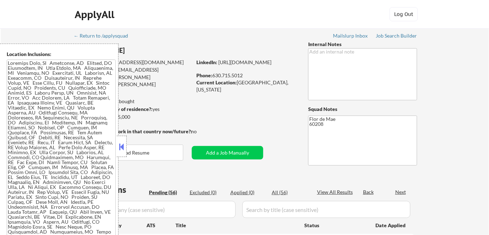
select select ""pending""
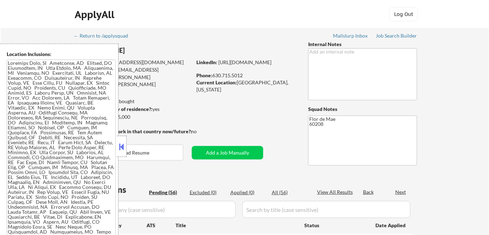
select select ""pending""
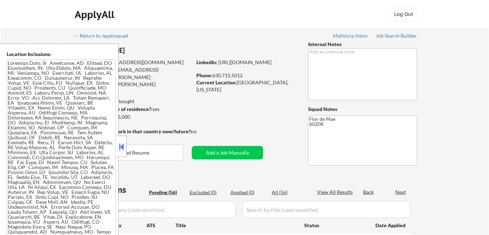
select select ""pending""
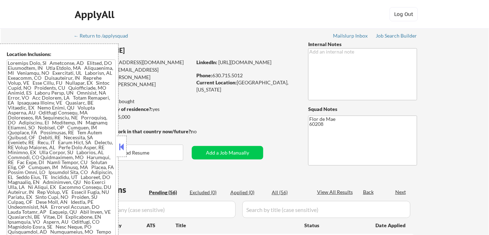
select select ""pending""
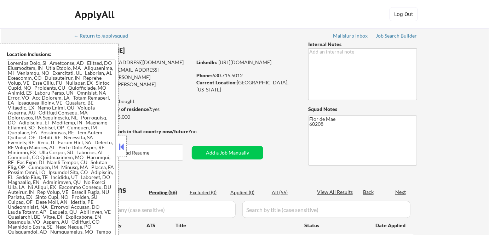
select select ""pending""
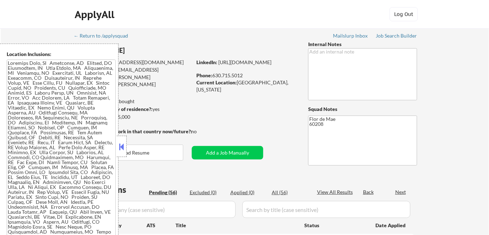
select select ""pending""
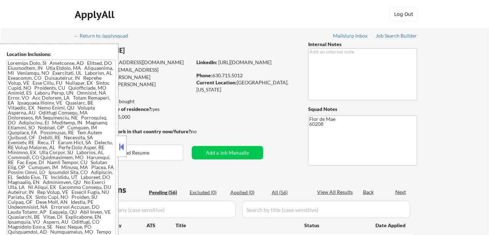
select select ""pending""
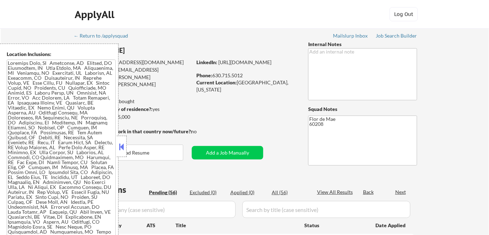
select select ""pending""
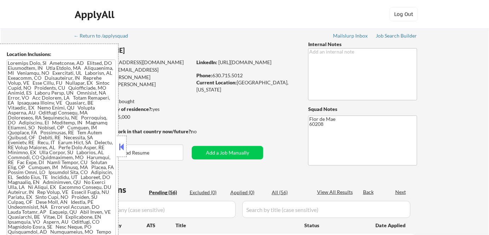
select select ""pending""
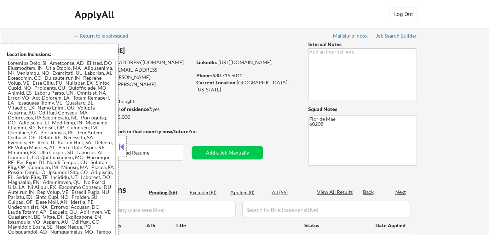
select select ""pending""
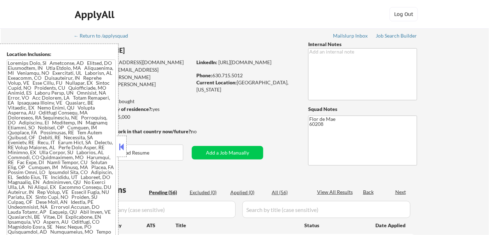
select select ""pending""
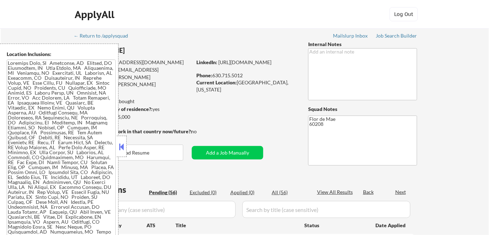
select select ""pending""
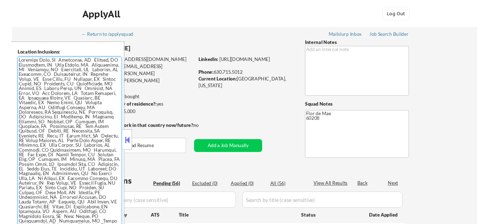
scroll to position [87, 0]
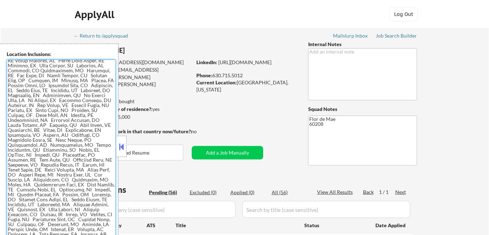
click at [32, 124] on textarea at bounding box center [61, 150] width 109 height 183
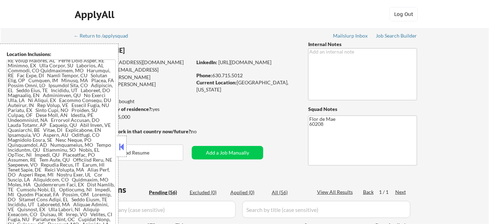
drag, startPoint x: 233, startPoint y: 107, endPoint x: 228, endPoint y: 113, distance: 7.3
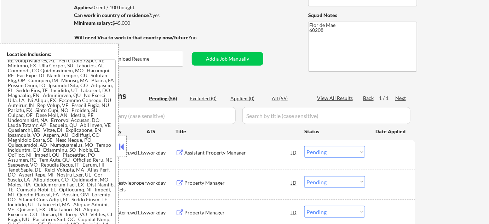
scroll to position [96, 0]
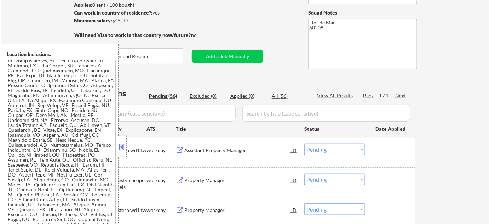
click at [125, 150] on button at bounding box center [122, 146] width 8 height 11
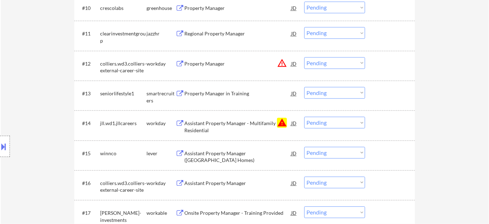
scroll to position [515, 0]
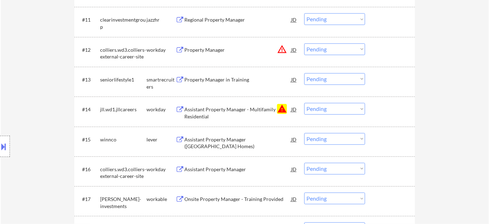
click at [349, 110] on select "Choose an option... Pending Applied Excluded (Questions) Excluded (Expired) Exc…" at bounding box center [335, 109] width 61 height 12
click at [305, 103] on select "Choose an option... Pending Applied Excluded (Questions) Excluded (Expired) Exc…" at bounding box center [335, 109] width 61 height 12
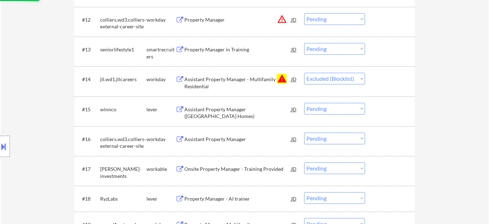
scroll to position [547, 0]
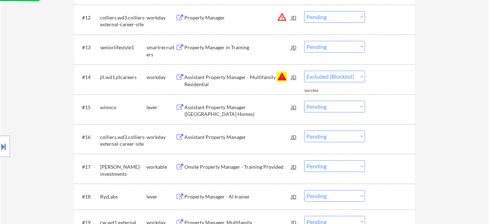
select select ""pending""
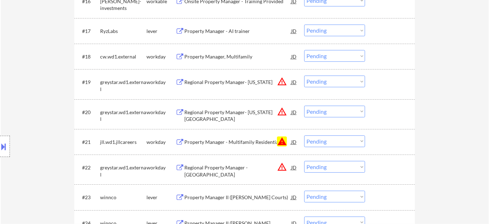
scroll to position [676, 0]
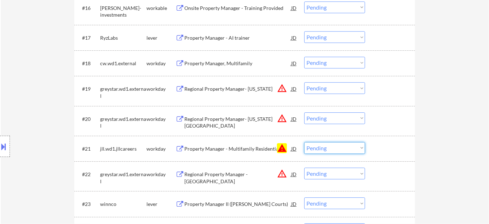
drag, startPoint x: 340, startPoint y: 151, endPoint x: 342, endPoint y: 147, distance: 4.4
click at [341, 149] on select "Choose an option... Pending Applied Excluded (Questions) Excluded (Expired) Exc…" at bounding box center [335, 148] width 61 height 12
click at [305, 142] on select "Choose an option... Pending Applied Excluded (Questions) Excluded (Expired) Exc…" at bounding box center [335, 148] width 61 height 12
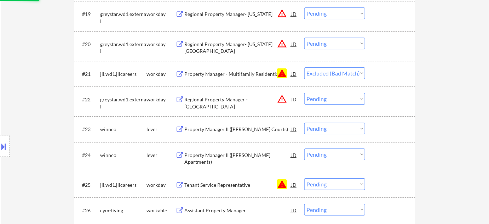
scroll to position [772, 0]
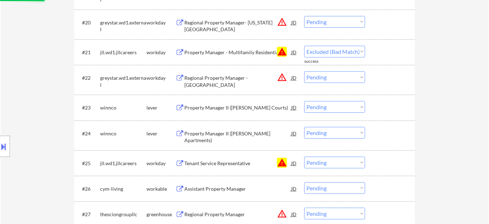
select select ""pending""
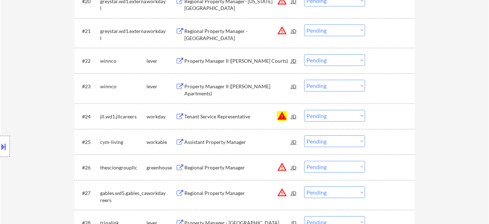
scroll to position [804, 0]
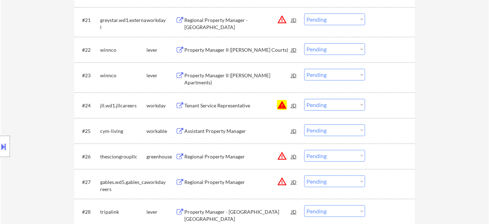
drag, startPoint x: 332, startPoint y: 104, endPoint x: 332, endPoint y: 109, distance: 4.6
click at [332, 104] on select "Choose an option... Pending Applied Excluded (Questions) Excluded (Expired) Exc…" at bounding box center [335, 105] width 61 height 12
click at [305, 99] on select "Choose an option... Pending Applied Excluded (Questions) Excluded (Expired) Exc…" at bounding box center [335, 105] width 61 height 12
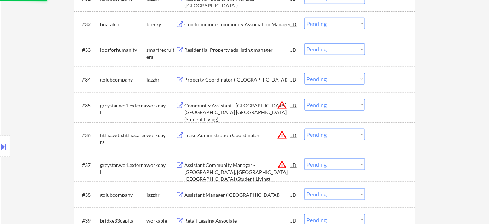
select select ""pending""
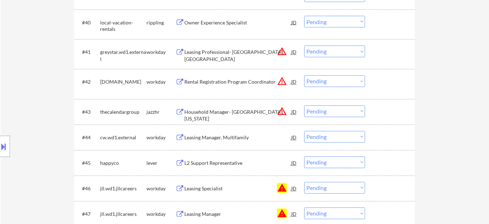
scroll to position [1352, 0]
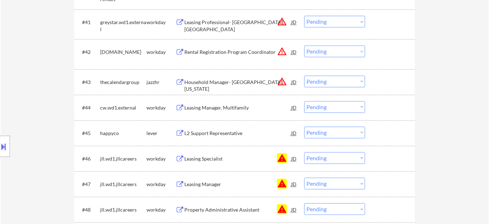
click at [330, 163] on select "Choose an option... Pending Applied Excluded (Questions) Excluded (Expired) Exc…" at bounding box center [335, 158] width 61 height 12
click at [305, 152] on select "Choose an option... Pending Applied Excluded (Questions) Excluded (Expired) Exc…" at bounding box center [335, 158] width 61 height 12
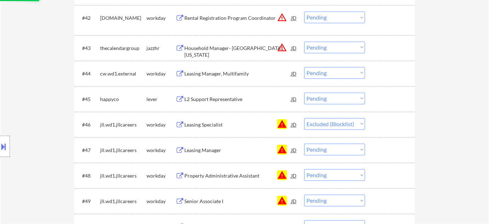
scroll to position [1416, 0]
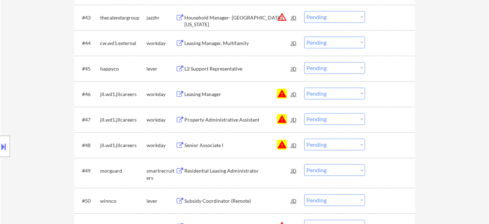
drag, startPoint x: 334, startPoint y: 93, endPoint x: 334, endPoint y: 98, distance: 5.0
click at [334, 93] on select "Choose an option... Pending Applied Excluded (Questions) Excluded (Expired) Exc…" at bounding box center [335, 93] width 61 height 12
click at [305, 87] on select "Choose an option... Pending Applied Excluded (Questions) Excluded (Expired) Exc…" at bounding box center [335, 93] width 61 height 12
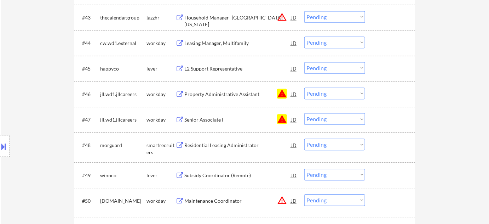
drag, startPoint x: 342, startPoint y: 92, endPoint x: 342, endPoint y: 98, distance: 6.0
click at [342, 92] on select "Choose an option... Pending Applied Excluded (Questions) Excluded (Expired) Exc…" at bounding box center [335, 93] width 61 height 12
click at [305, 87] on select "Choose an option... Pending Applied Excluded (Questions) Excluded (Expired) Exc…" at bounding box center [335, 93] width 61 height 12
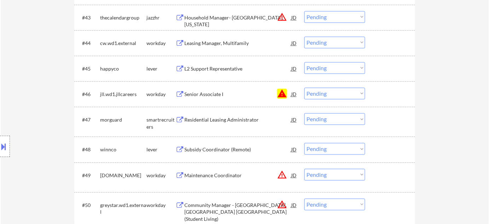
click at [335, 95] on select "Choose an option... Pending Applied Excluded (Questions) Excluded (Expired) Exc…" at bounding box center [335, 93] width 61 height 12
click at [305, 87] on select "Choose an option... Pending Applied Excluded (Questions) Excluded (Expired) Exc…" at bounding box center [335, 93] width 61 height 12
select select ""pending""
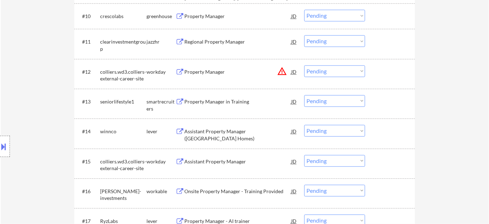
scroll to position [483, 0]
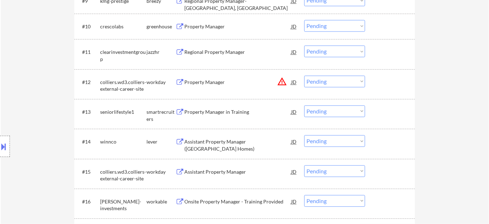
click at [194, 148] on div "Assistant Property Manager ([GEOGRAPHIC_DATA] Homes)" at bounding box center [237, 145] width 107 height 14
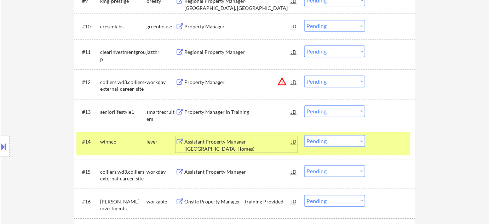
click at [0, 144] on button at bounding box center [4, 147] width 8 height 12
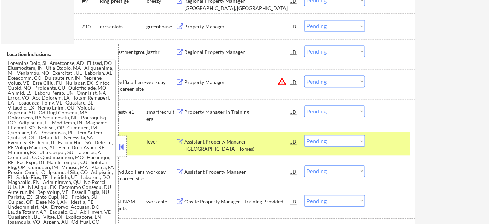
scroll to position [878, 0]
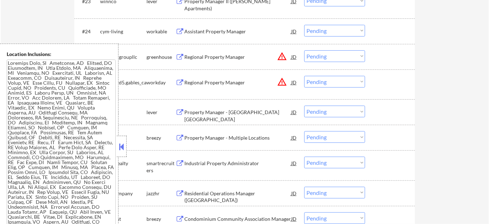
click at [125, 148] on button at bounding box center [122, 146] width 8 height 11
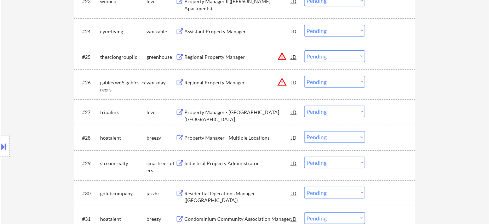
type textarea "[PERSON_NAME] de [PERSON_NAME] 60208 WinnCompanies- driver's license"
click at [46, 108] on div "Location Inclusions:" at bounding box center [63, 147] width 127 height 206
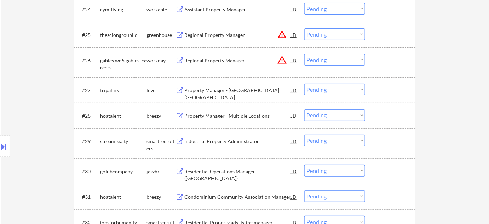
scroll to position [911, 0]
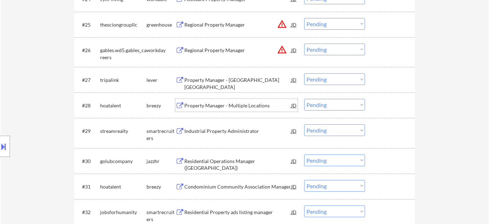
click at [214, 104] on div "Property Manager - Multiple Locations" at bounding box center [237, 105] width 107 height 7
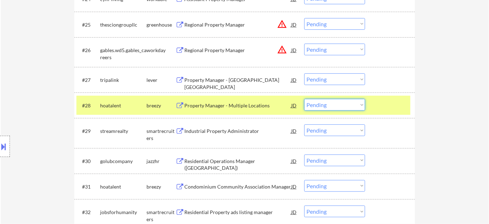
click at [324, 105] on select "Choose an option... Pending Applied Excluded (Questions) Excluded (Expired) Exc…" at bounding box center [335, 105] width 61 height 12
click at [305, 99] on select "Choose an option... Pending Applied Excluded (Questions) Excluded (Expired) Exc…" at bounding box center [335, 105] width 61 height 12
select select ""pending""
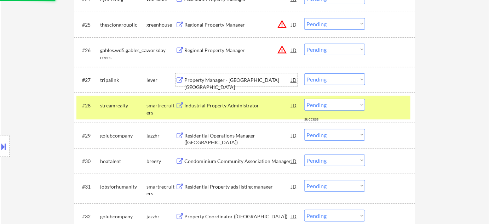
click at [231, 80] on div "Property Manager - [GEOGRAPHIC_DATA] [GEOGRAPHIC_DATA]" at bounding box center [237, 83] width 107 height 14
